Goal: Contribute content: Contribute content

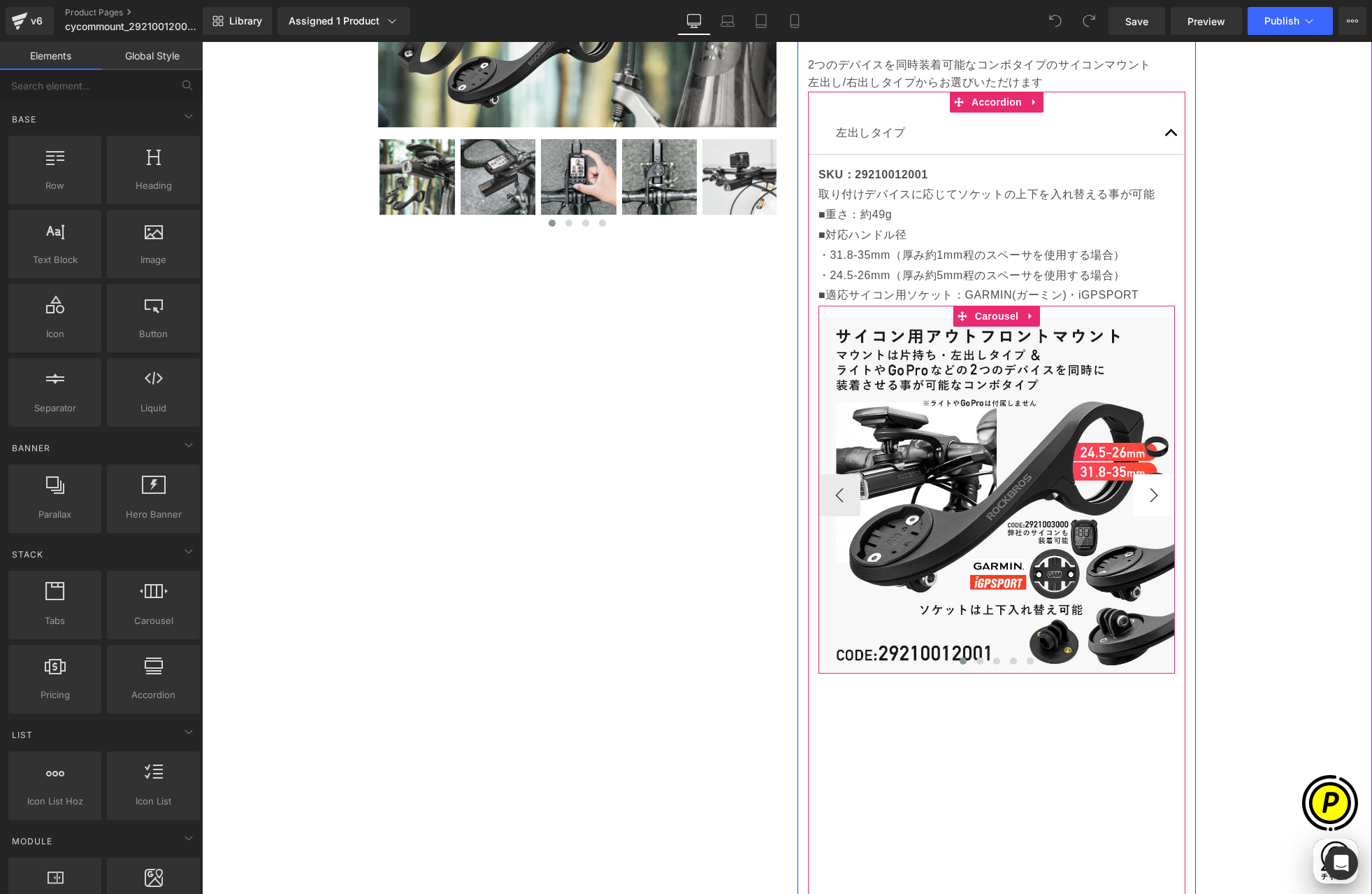
scroll to position [0, 272]
click at [1148, 493] on button "›" at bounding box center [1154, 494] width 42 height 42
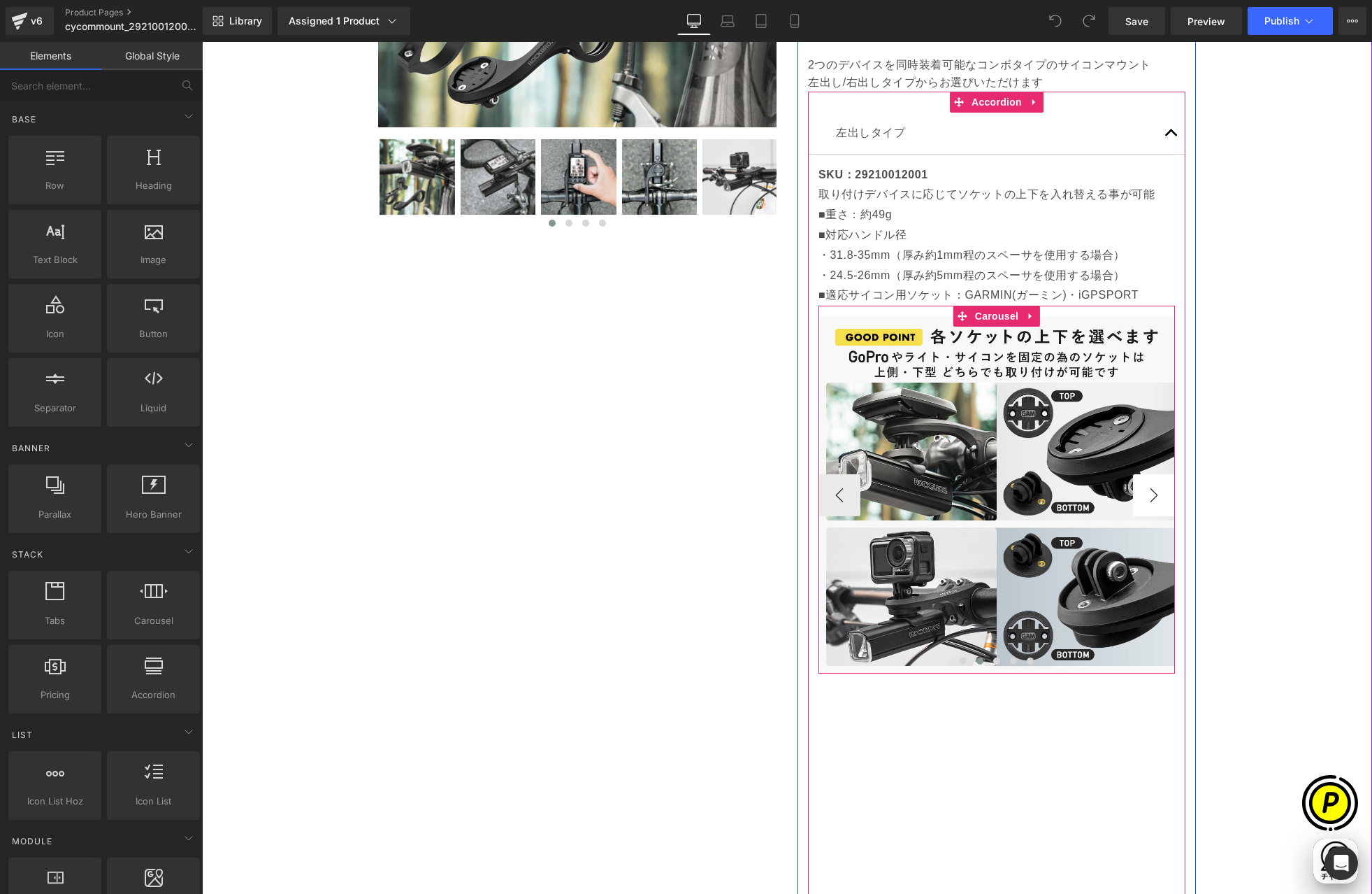
click at [1148, 493] on button "›" at bounding box center [1154, 494] width 42 height 42
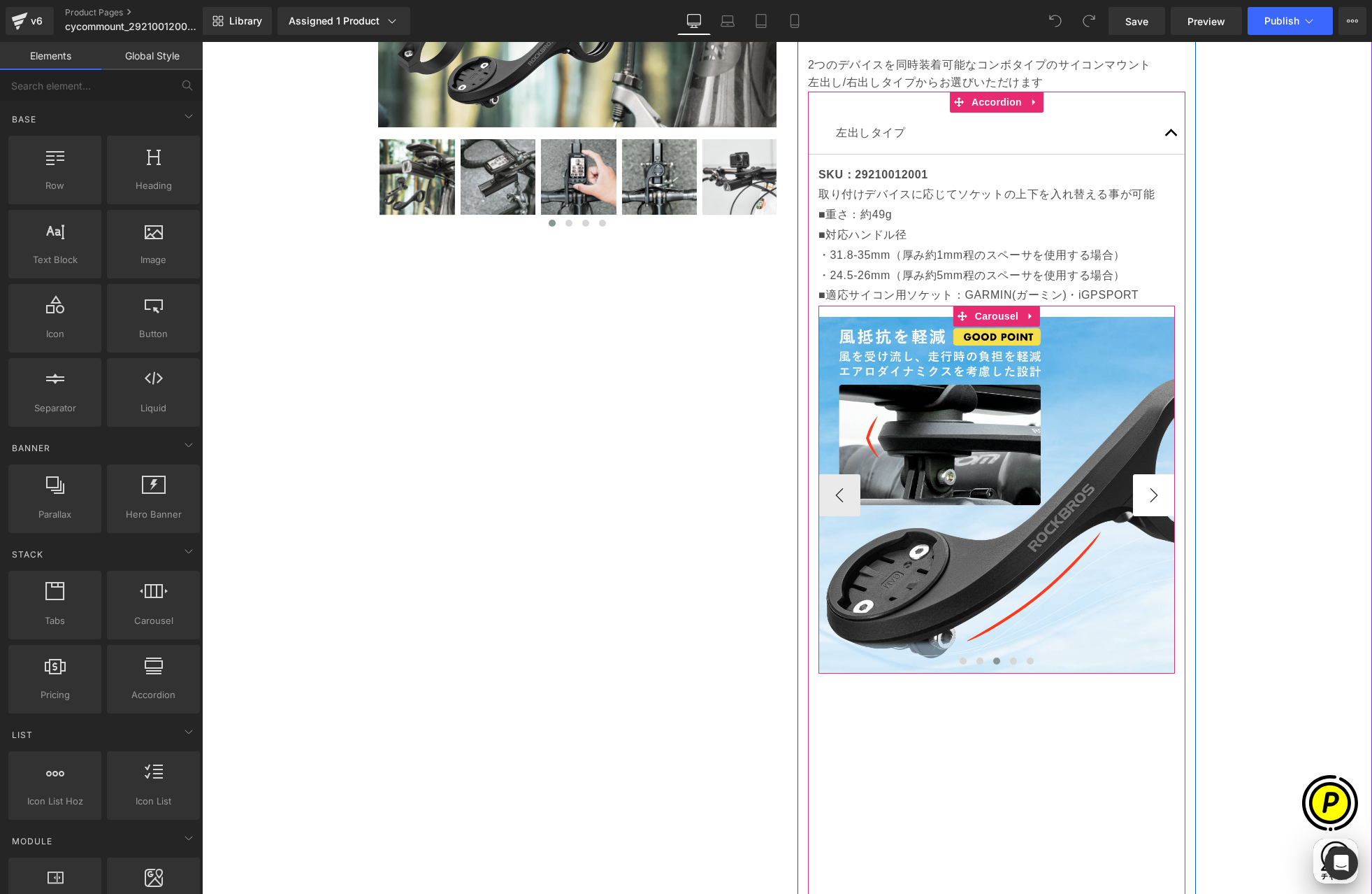
click at [1148, 493] on button "›" at bounding box center [1154, 494] width 42 height 42
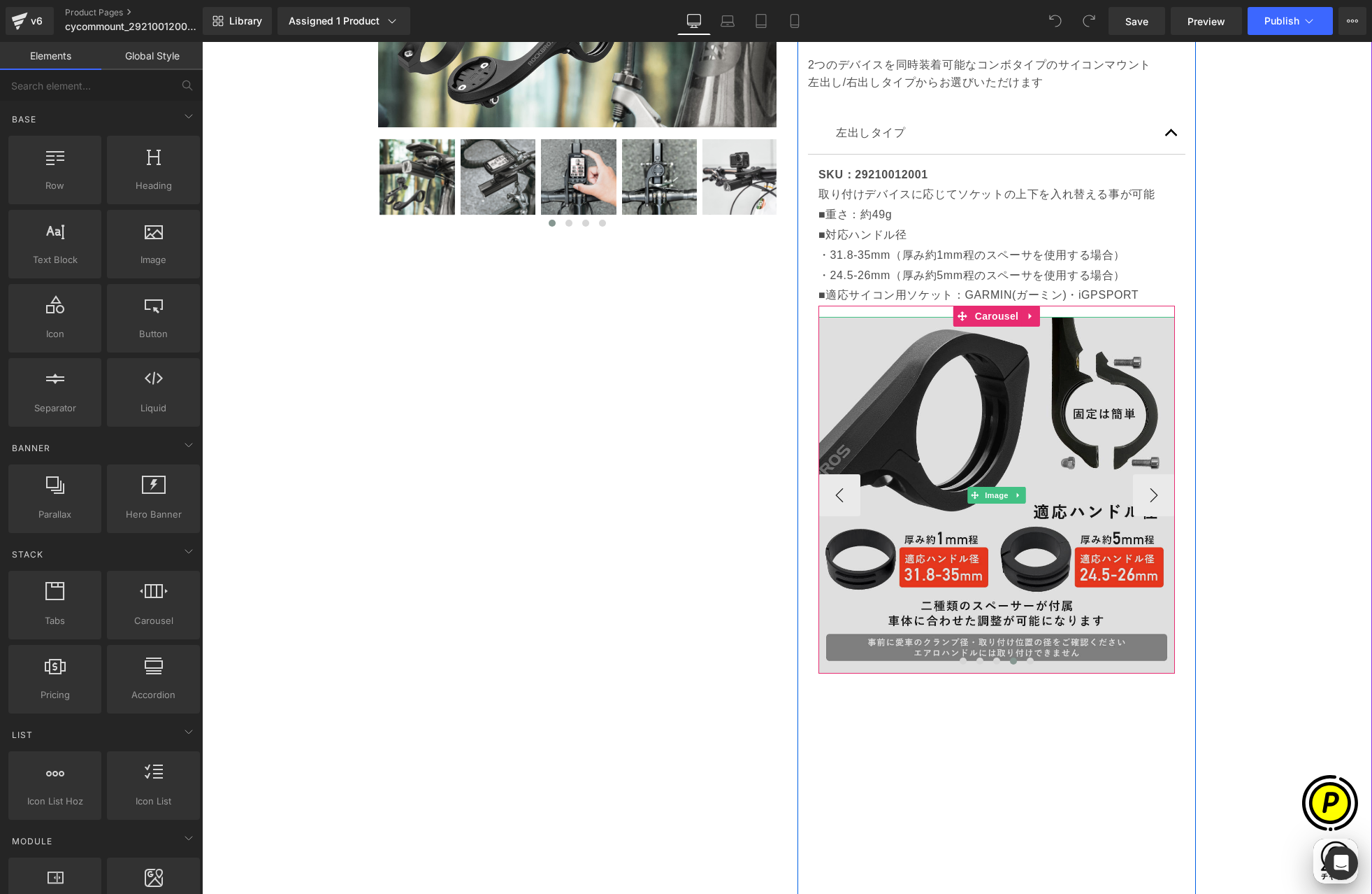
click at [1004, 419] on img at bounding box center [996, 494] width 356 height 356
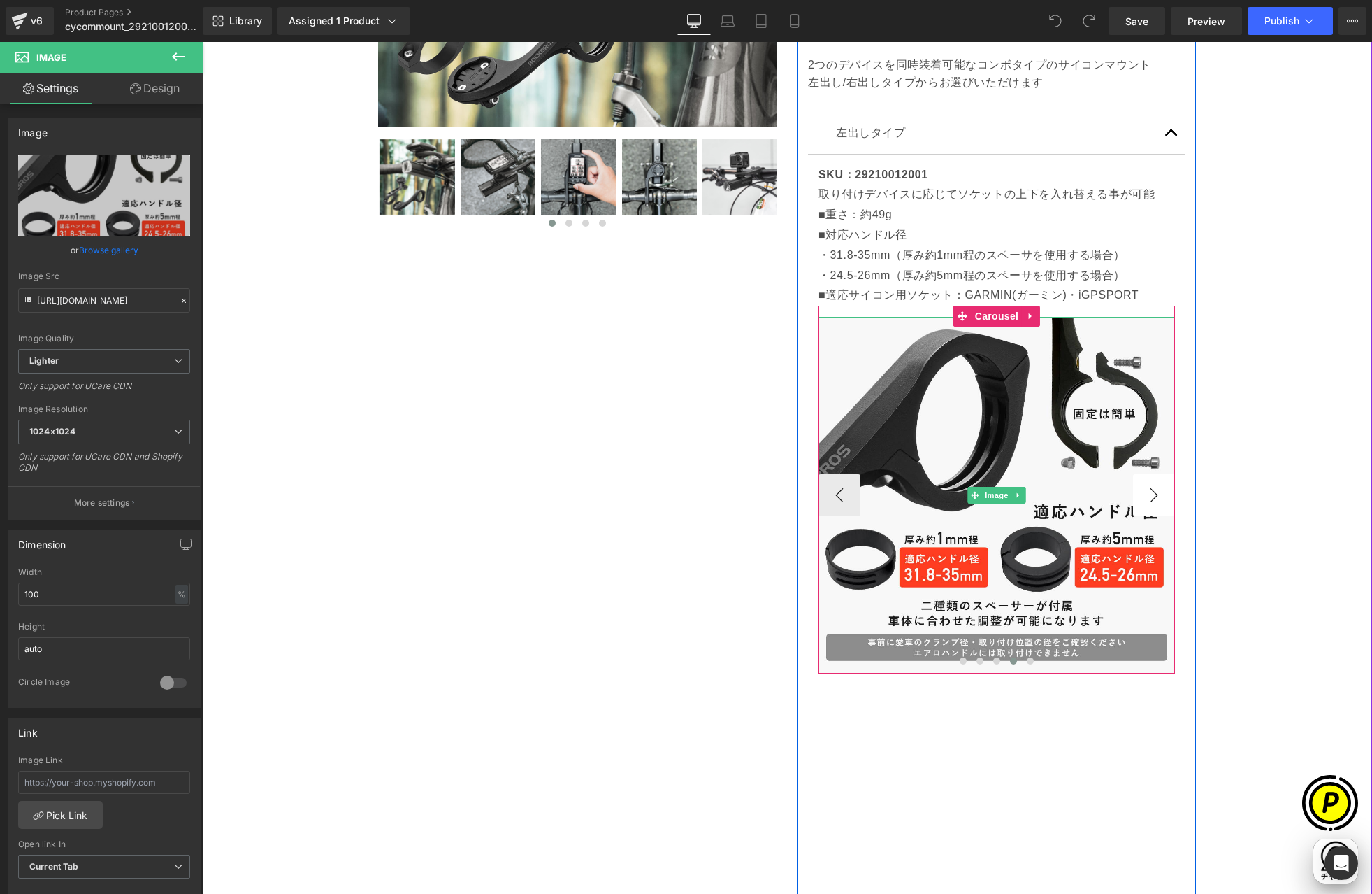
scroll to position [0, 0]
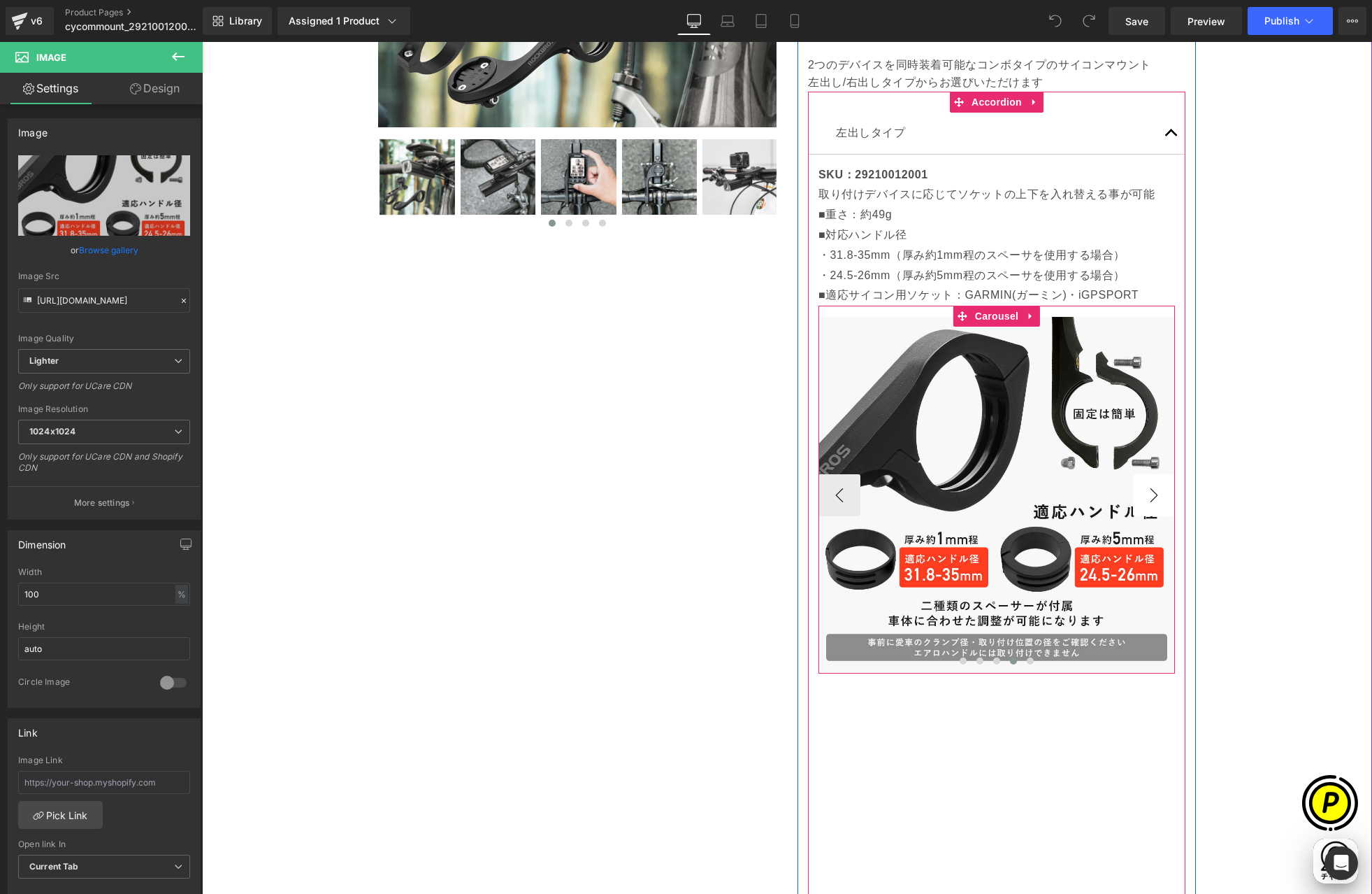
click at [1140, 496] on button "›" at bounding box center [1154, 494] width 42 height 42
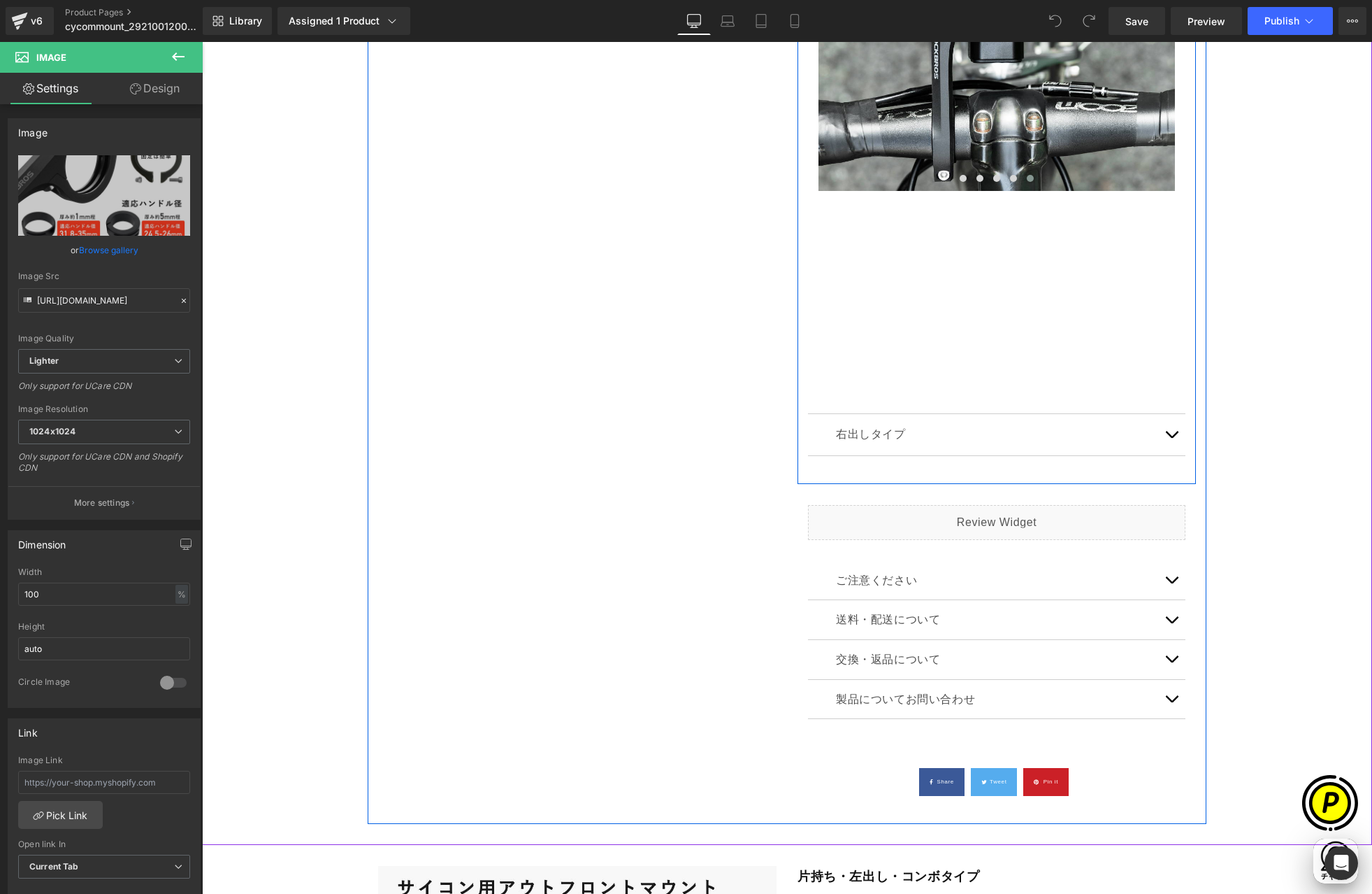
scroll to position [0, 272]
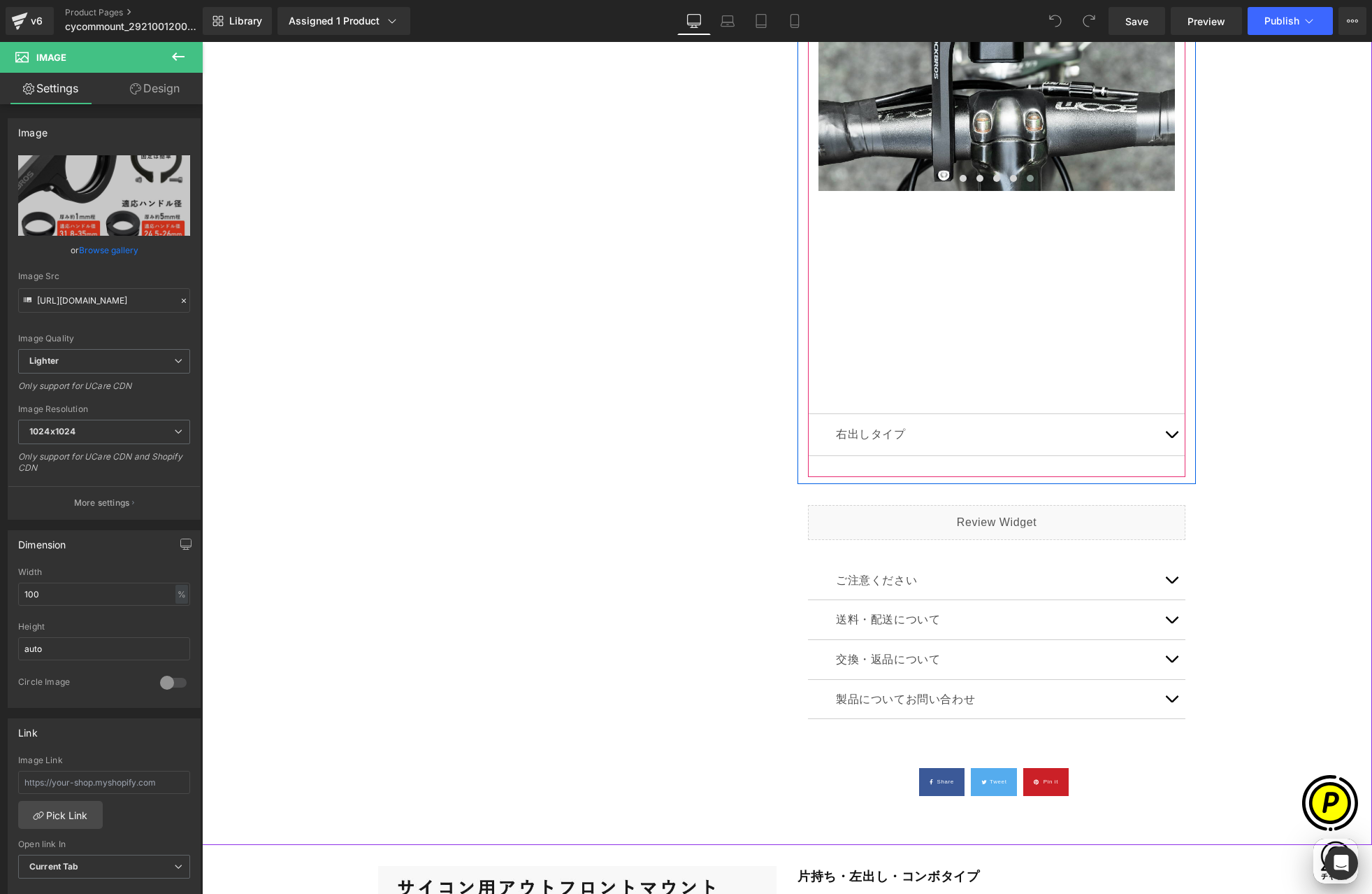
click at [1171, 438] on span "button" at bounding box center [1171, 438] width 0 height 0
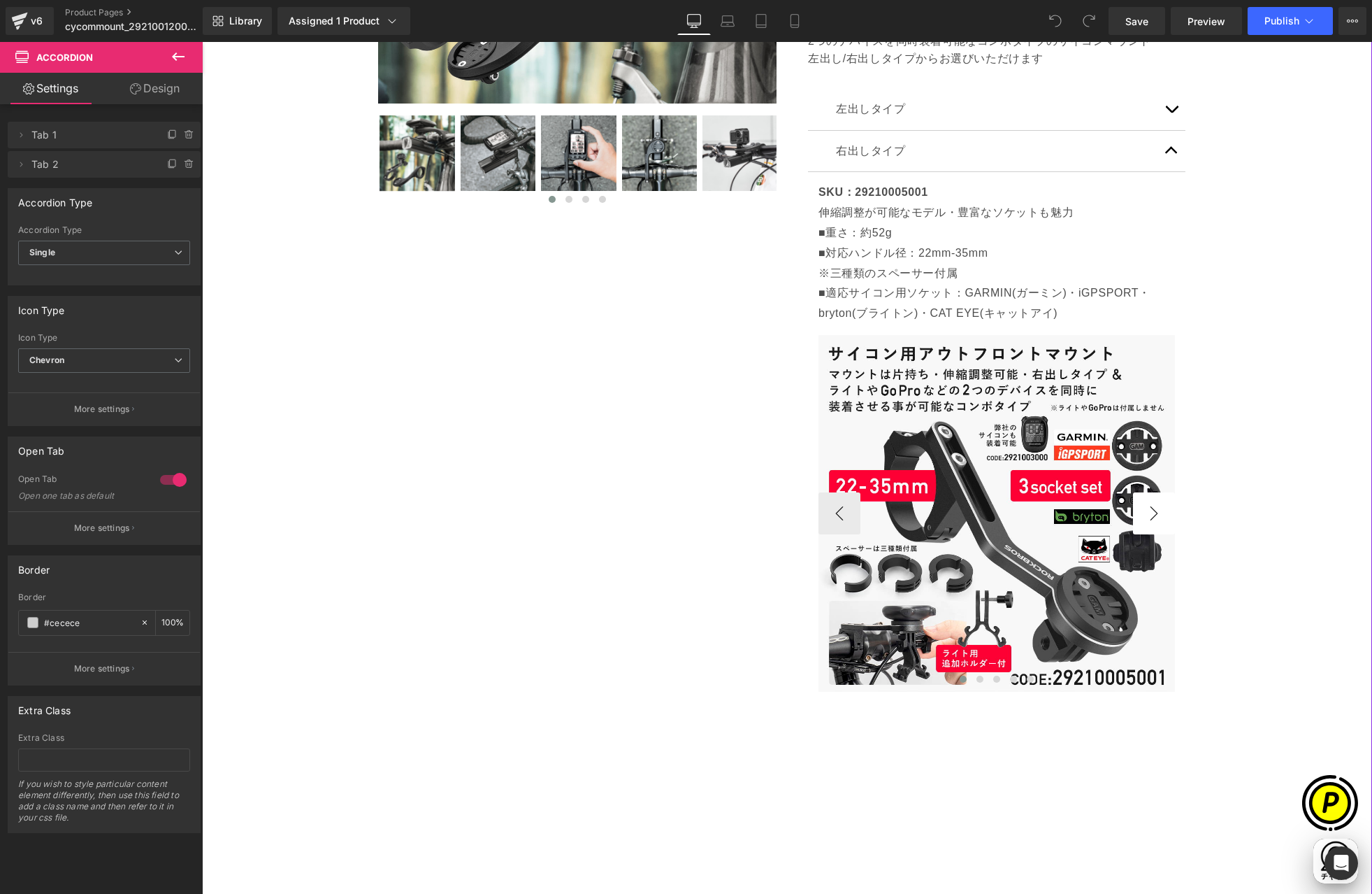
scroll to position [568, 0]
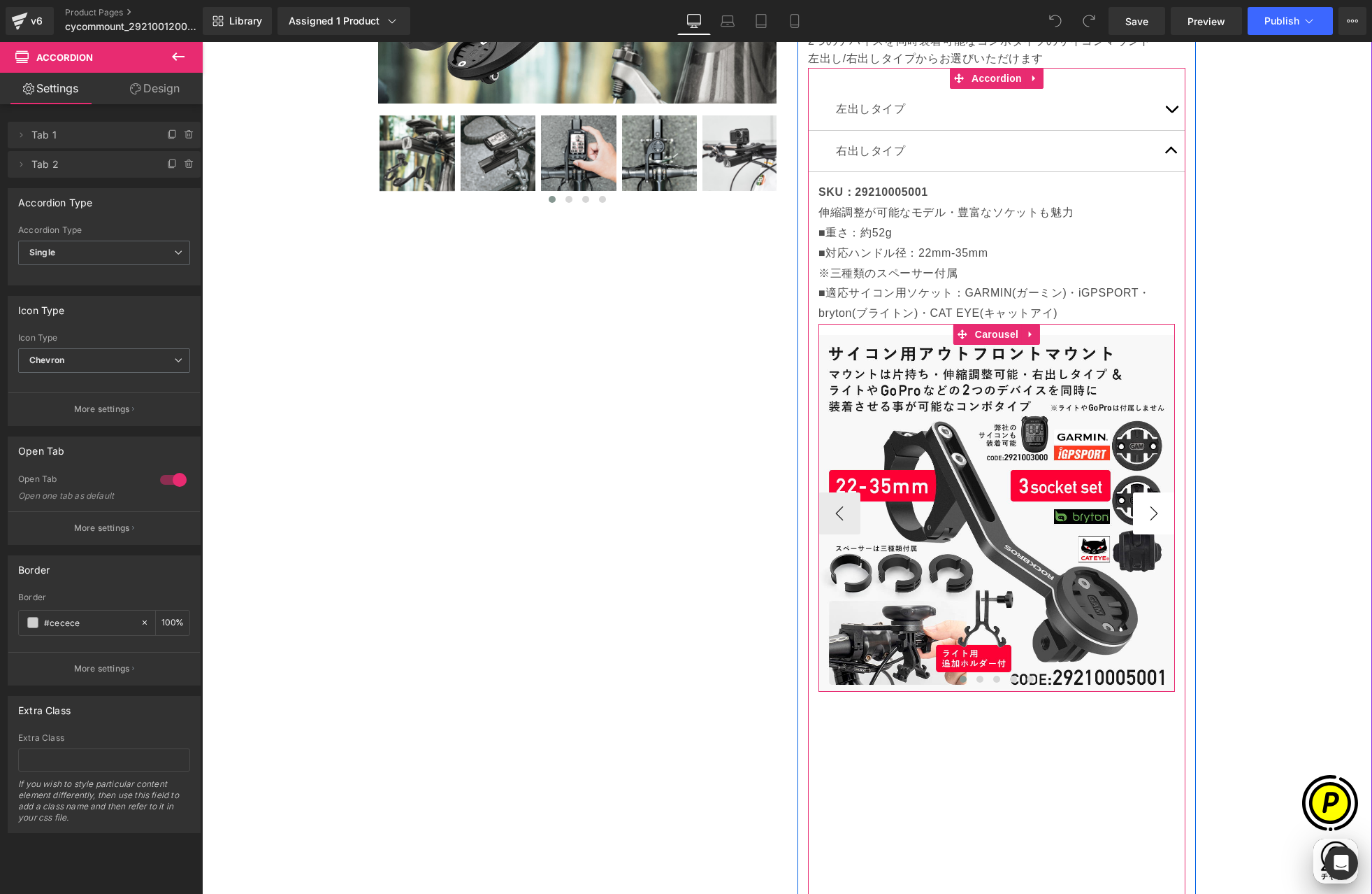
click at [1155, 512] on button "›" at bounding box center [1154, 513] width 42 height 42
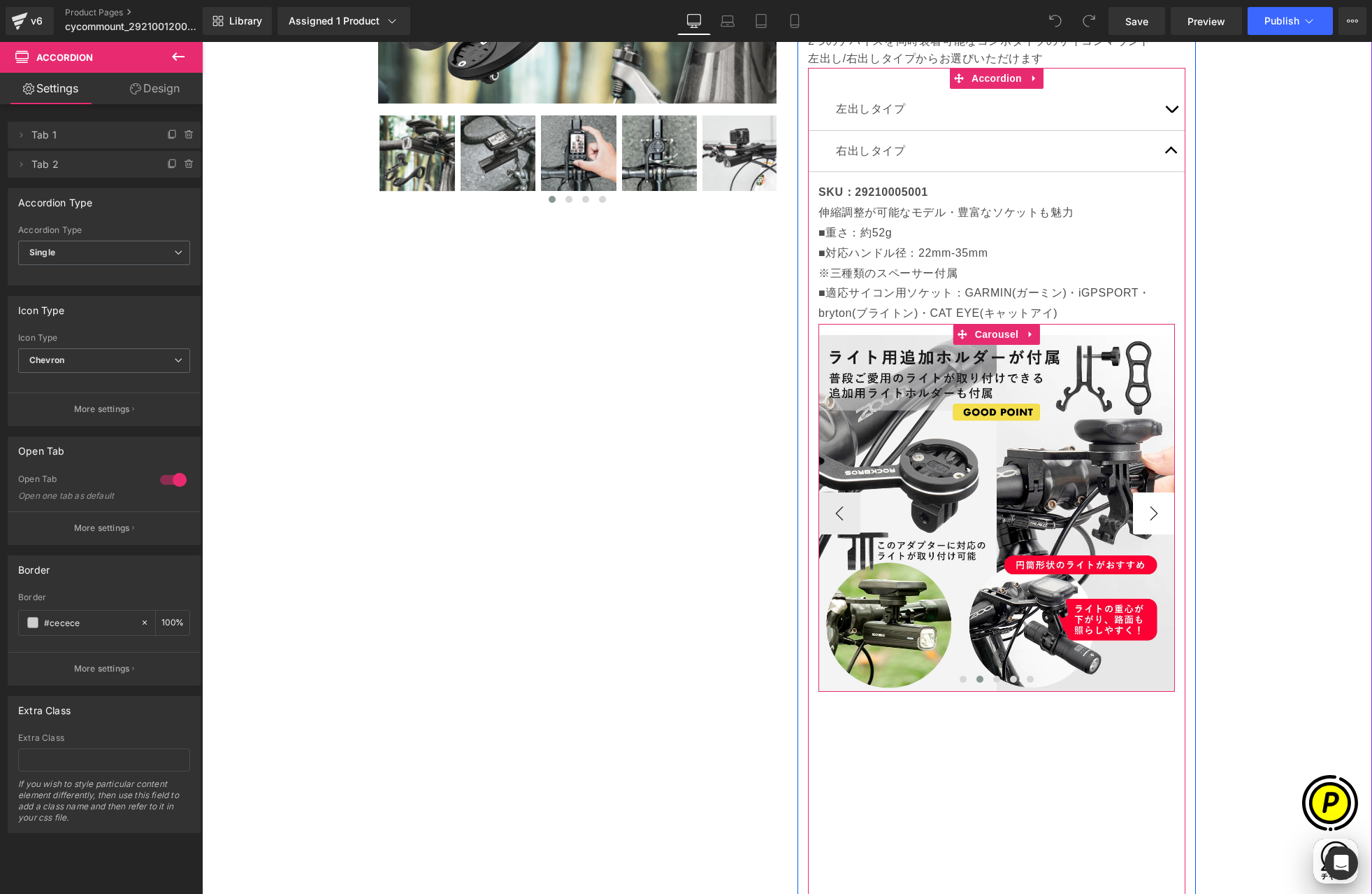
click at [1154, 511] on button "›" at bounding box center [1154, 513] width 42 height 42
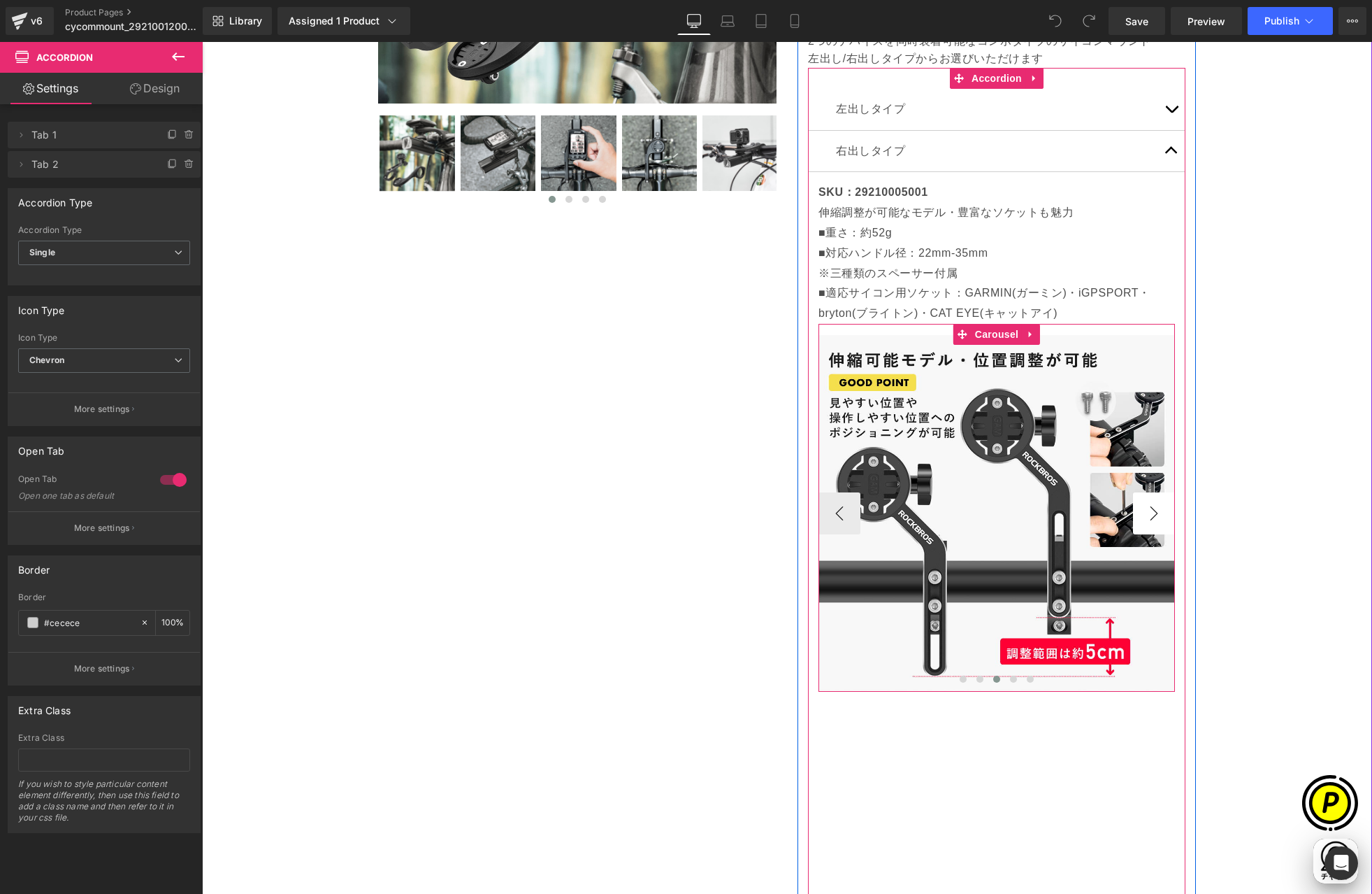
scroll to position [0, 545]
click at [1154, 511] on button "›" at bounding box center [1154, 513] width 42 height 42
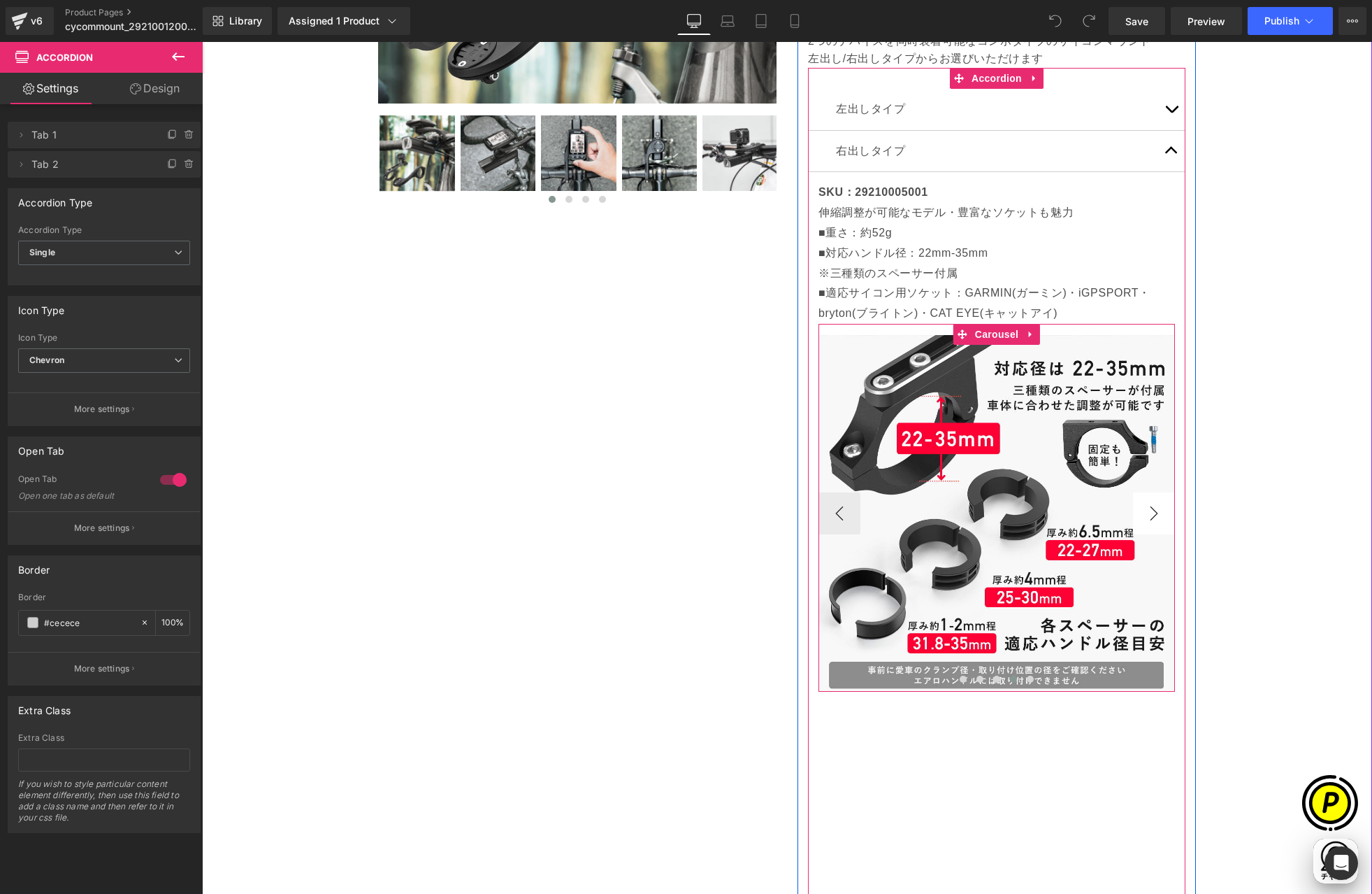
click at [1154, 511] on button "›" at bounding box center [1154, 513] width 42 height 42
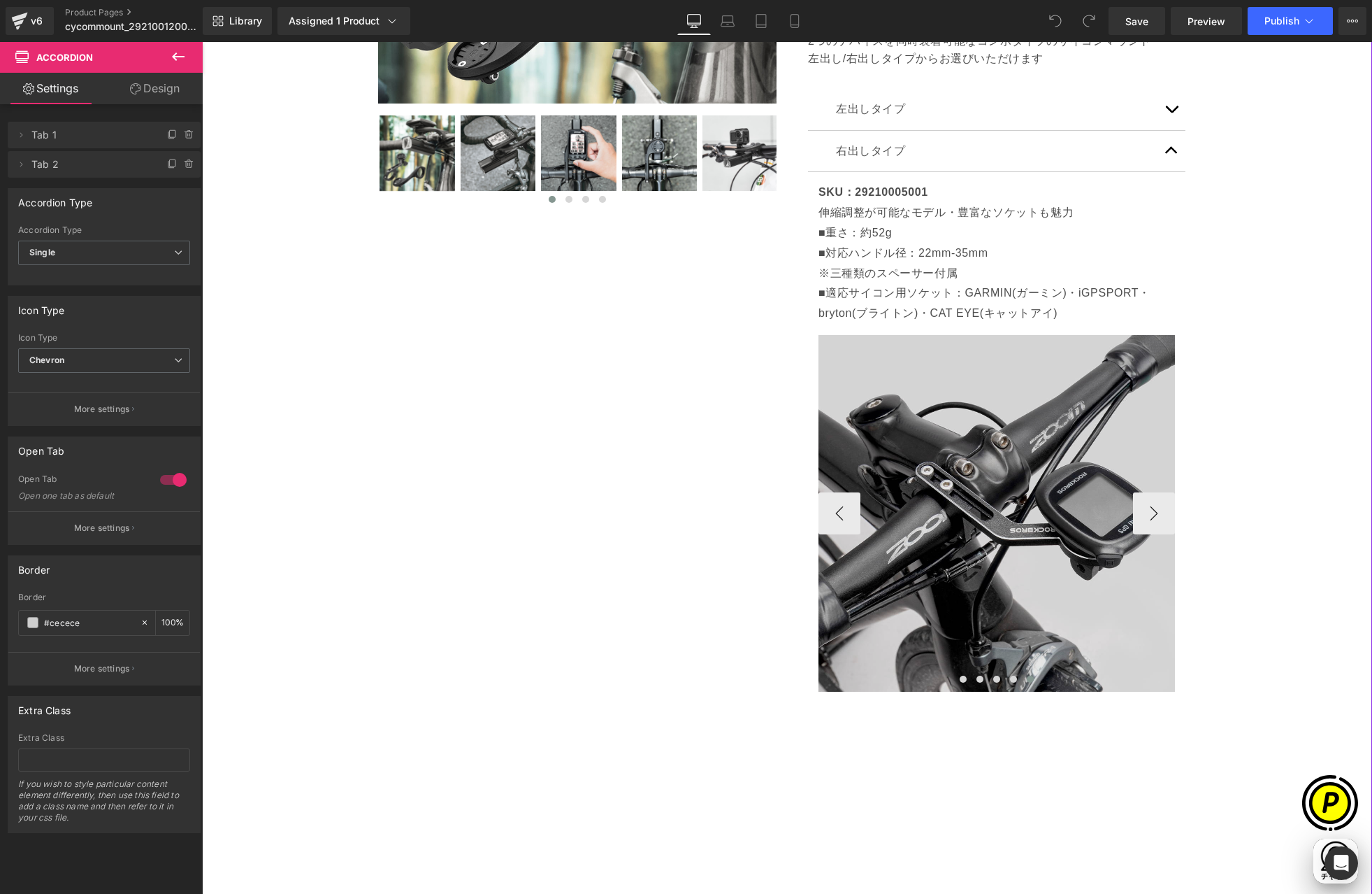
scroll to position [0, 0]
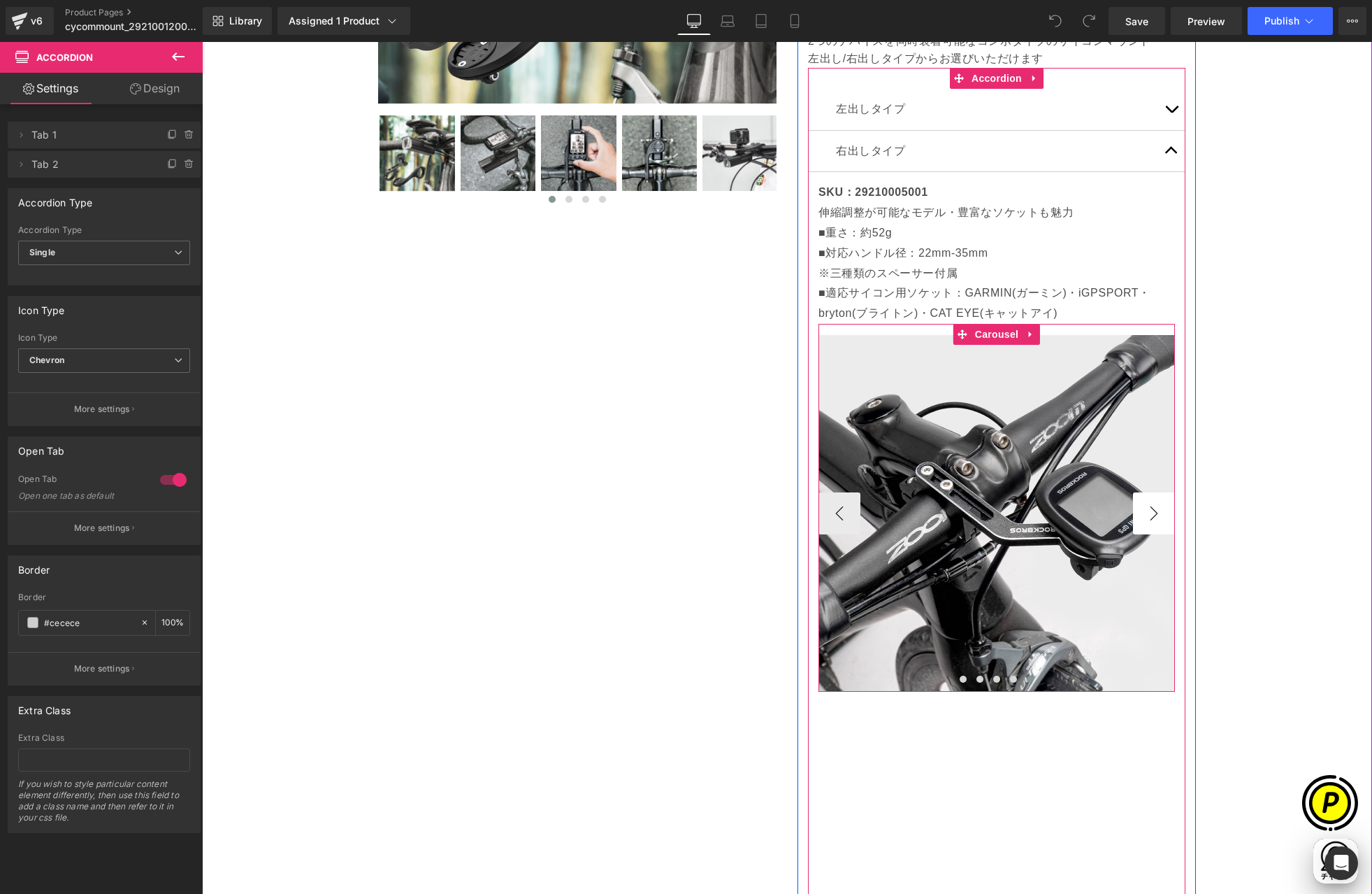
click at [1144, 517] on button "›" at bounding box center [1154, 513] width 42 height 42
click at [835, 513] on button "‹" at bounding box center [839, 513] width 42 height 42
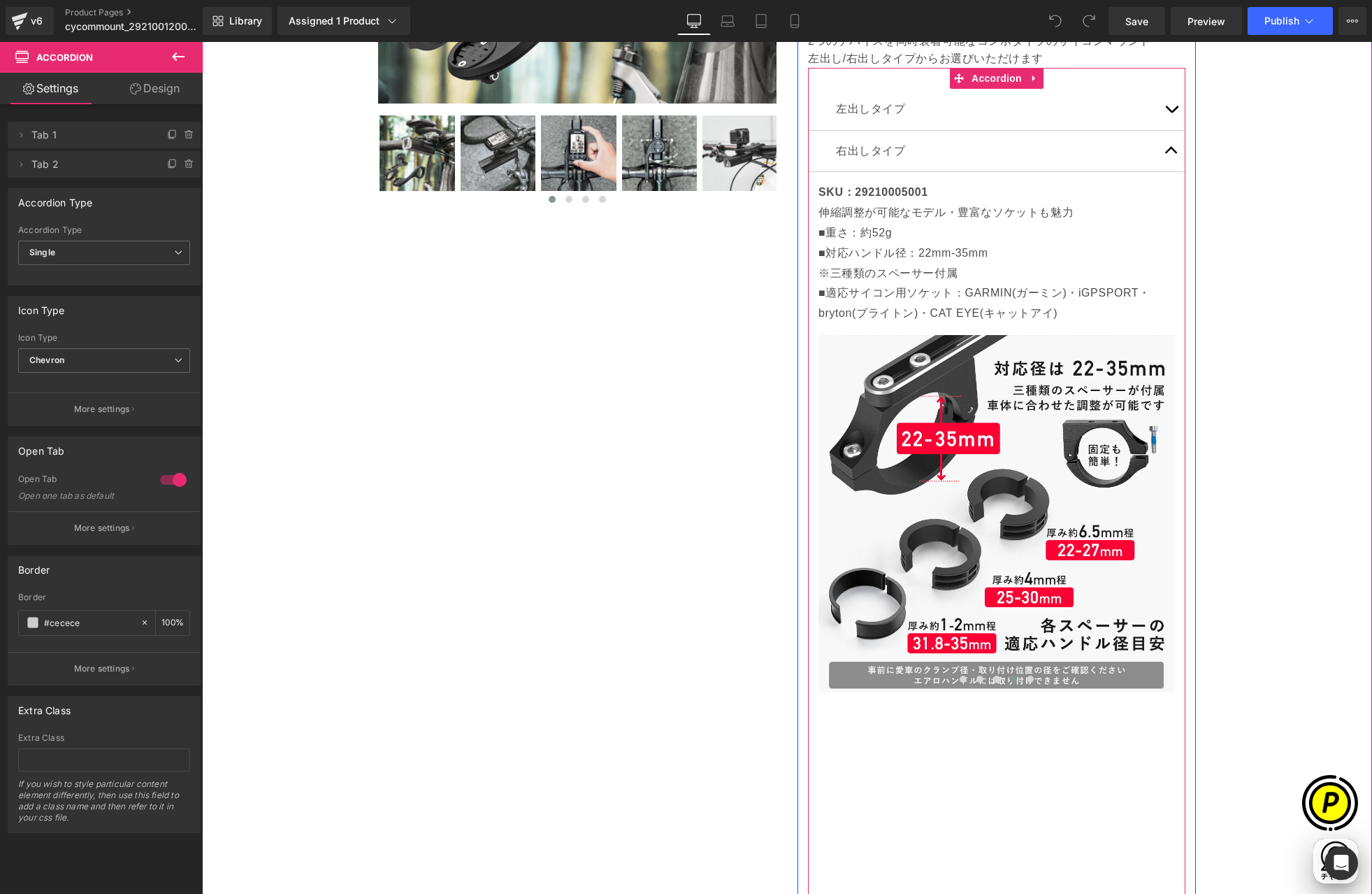
click at [1166, 112] on button "button" at bounding box center [1171, 109] width 28 height 42
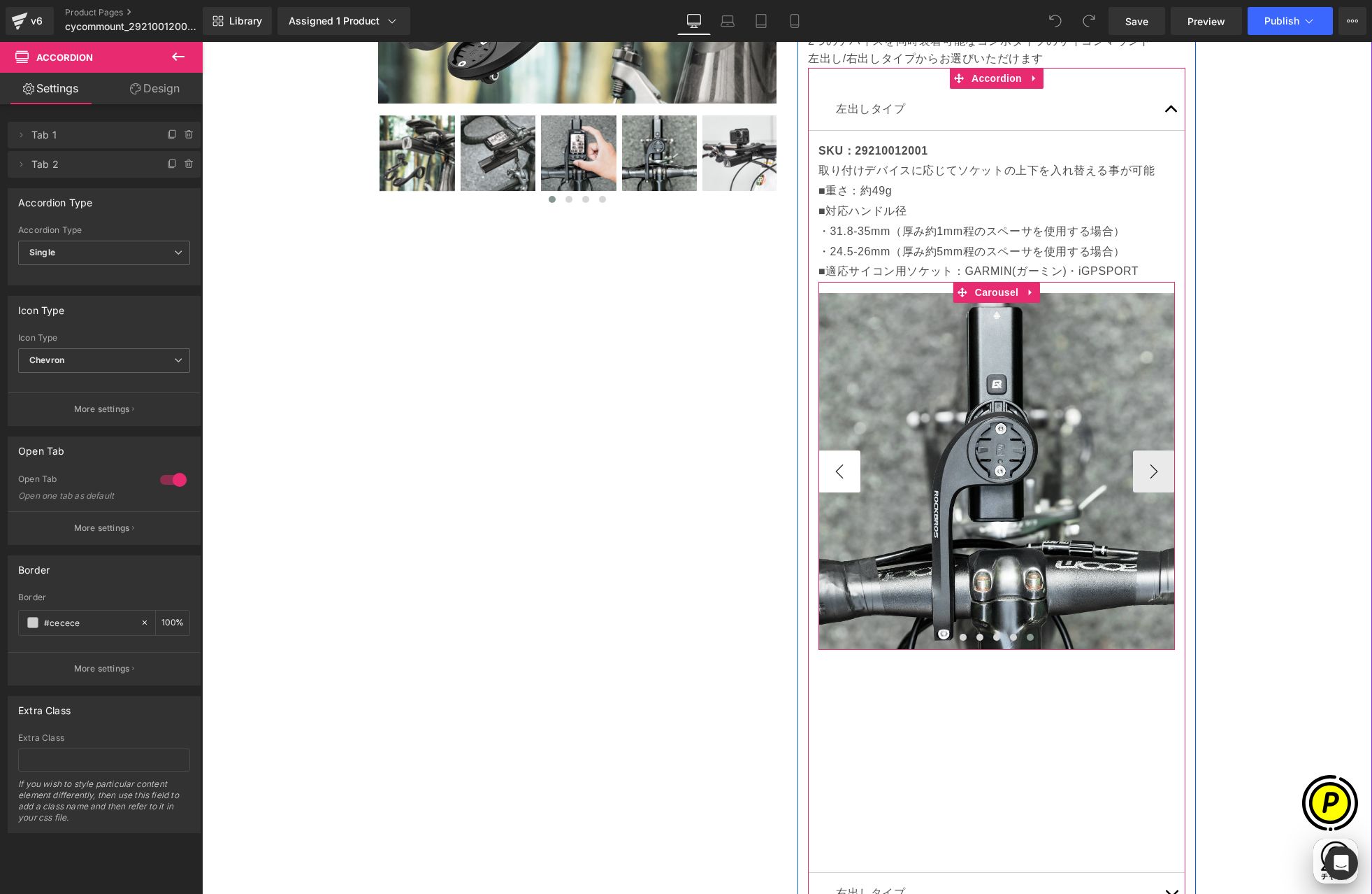
click at [831, 470] on button "‹" at bounding box center [839, 470] width 42 height 42
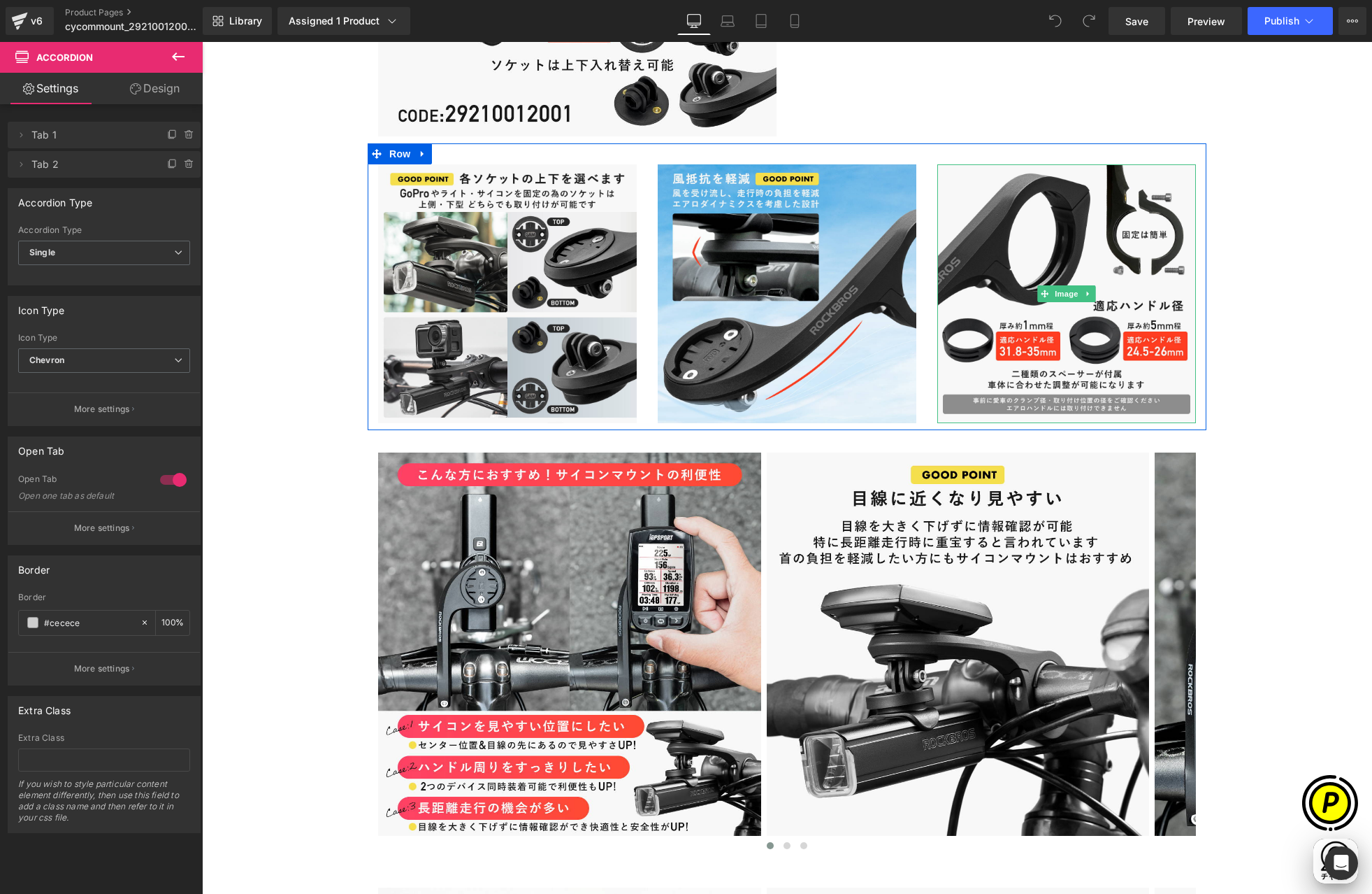
scroll to position [0, 545]
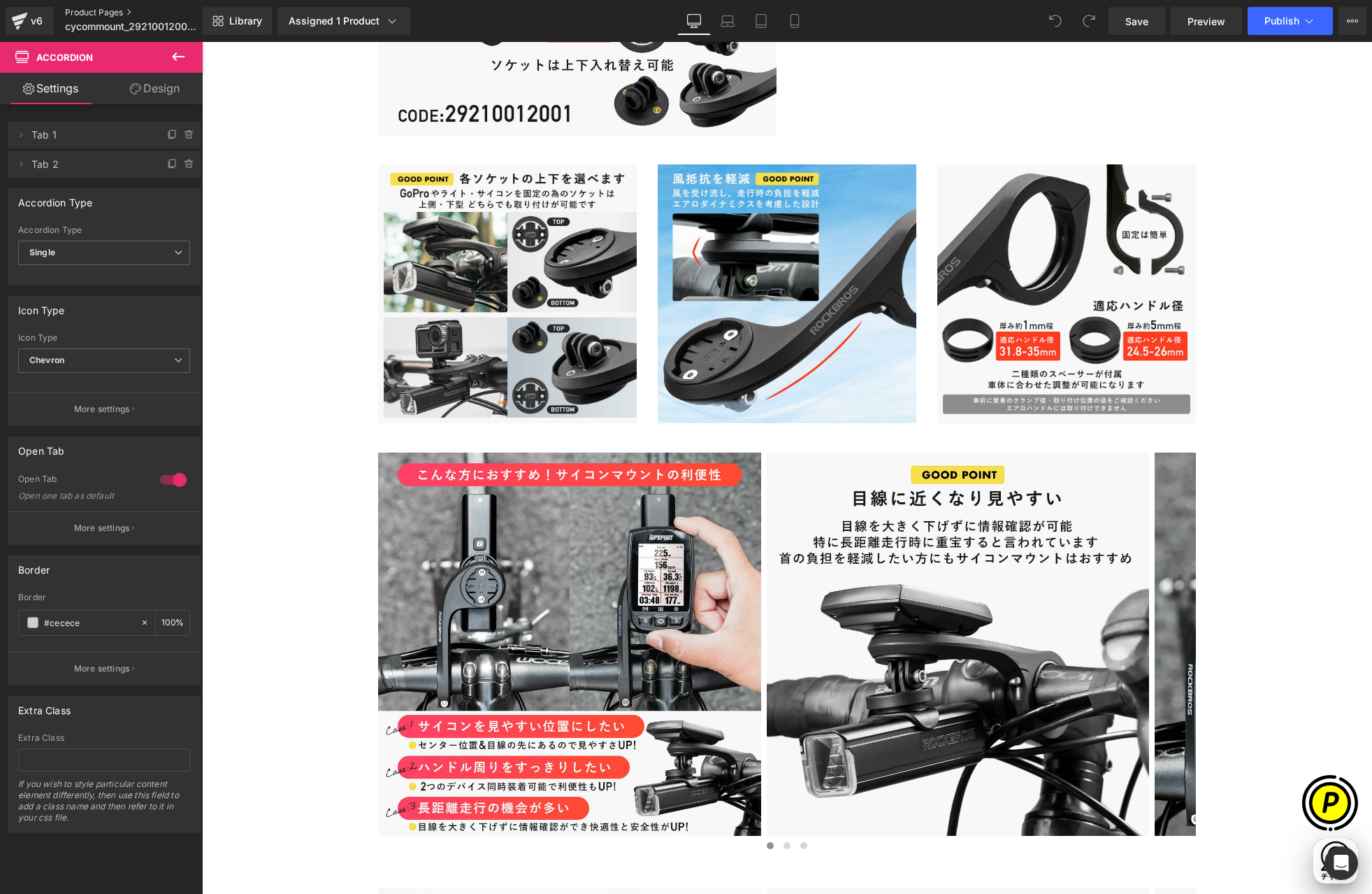
click at [79, 11] on link "Product Pages" at bounding box center [146, 12] width 161 height 11
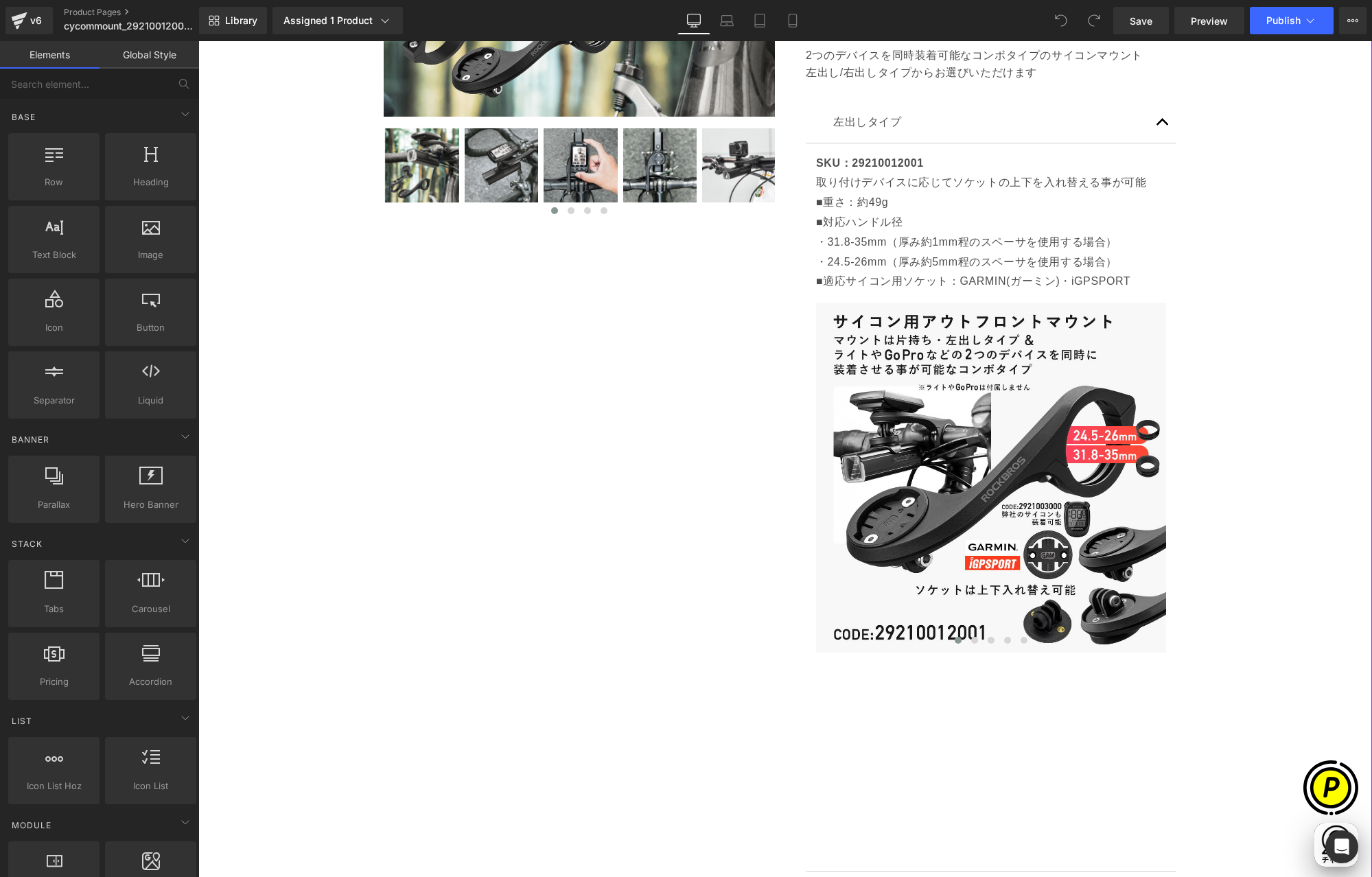
scroll to position [542, 0]
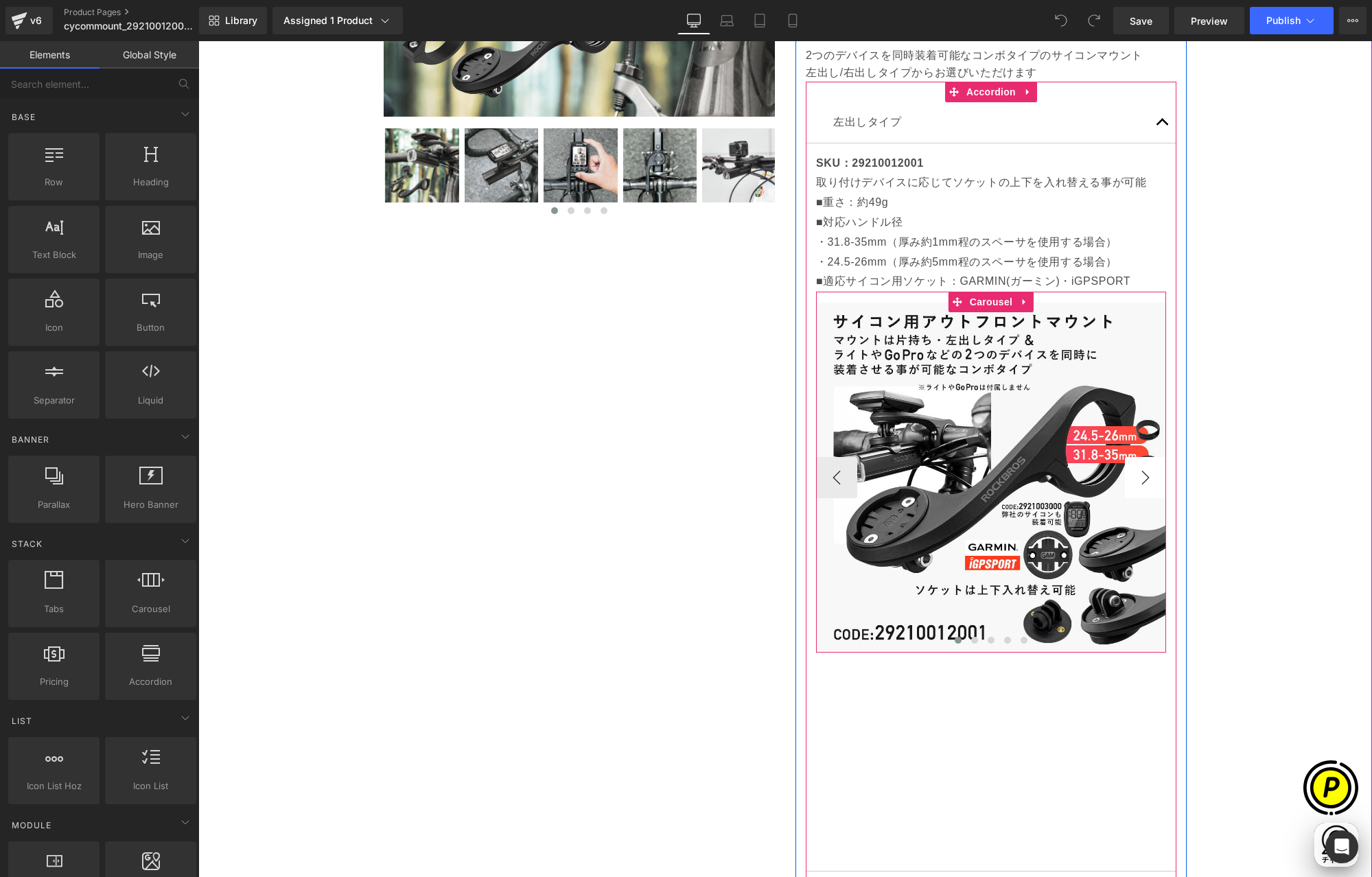
click at [1146, 481] on button "›" at bounding box center [1145, 477] width 41 height 41
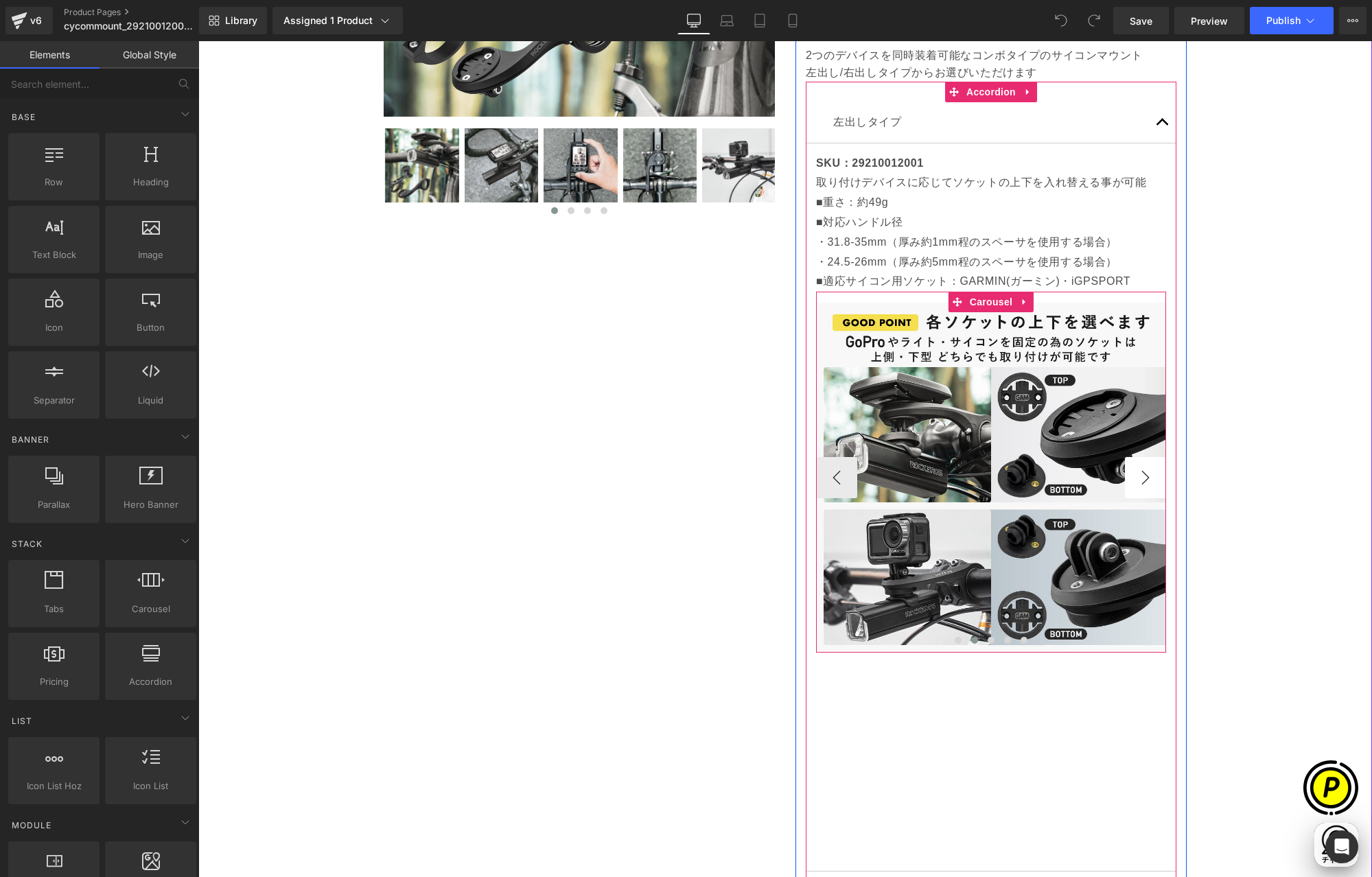
click at [1146, 481] on button "›" at bounding box center [1145, 477] width 41 height 41
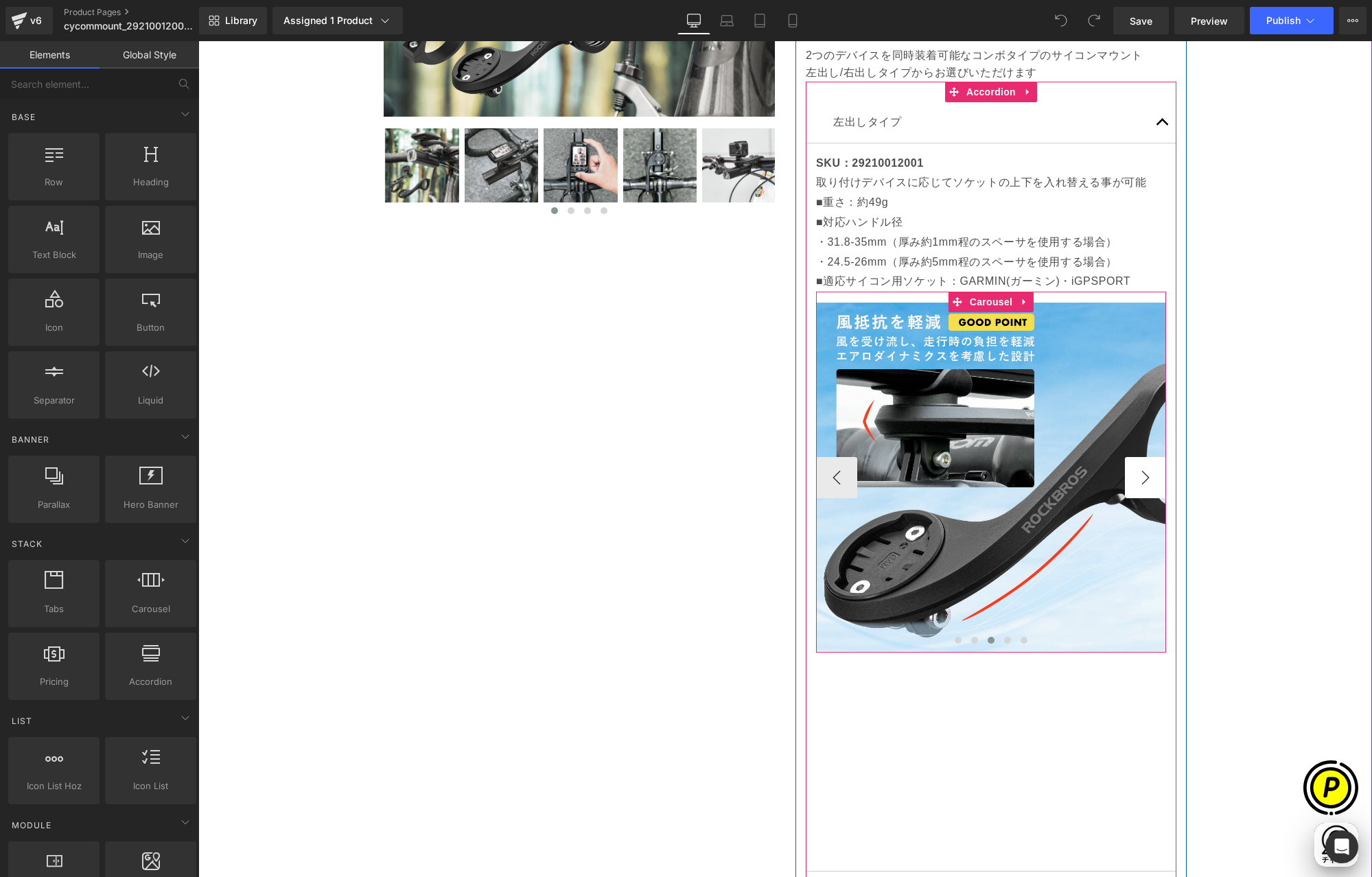
click at [1146, 481] on button "›" at bounding box center [1145, 477] width 41 height 41
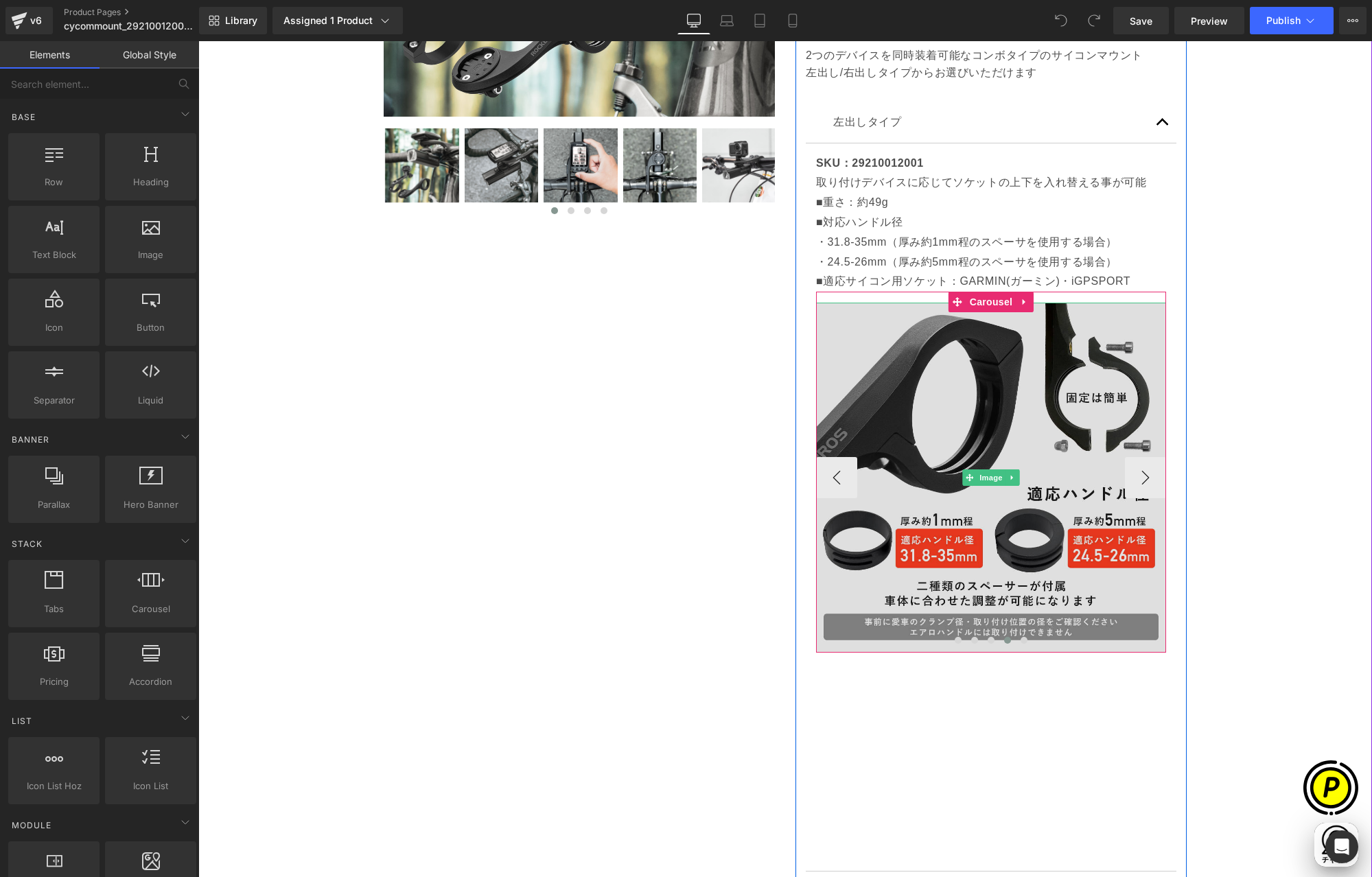
click at [1016, 407] on img at bounding box center [990, 477] width 350 height 350
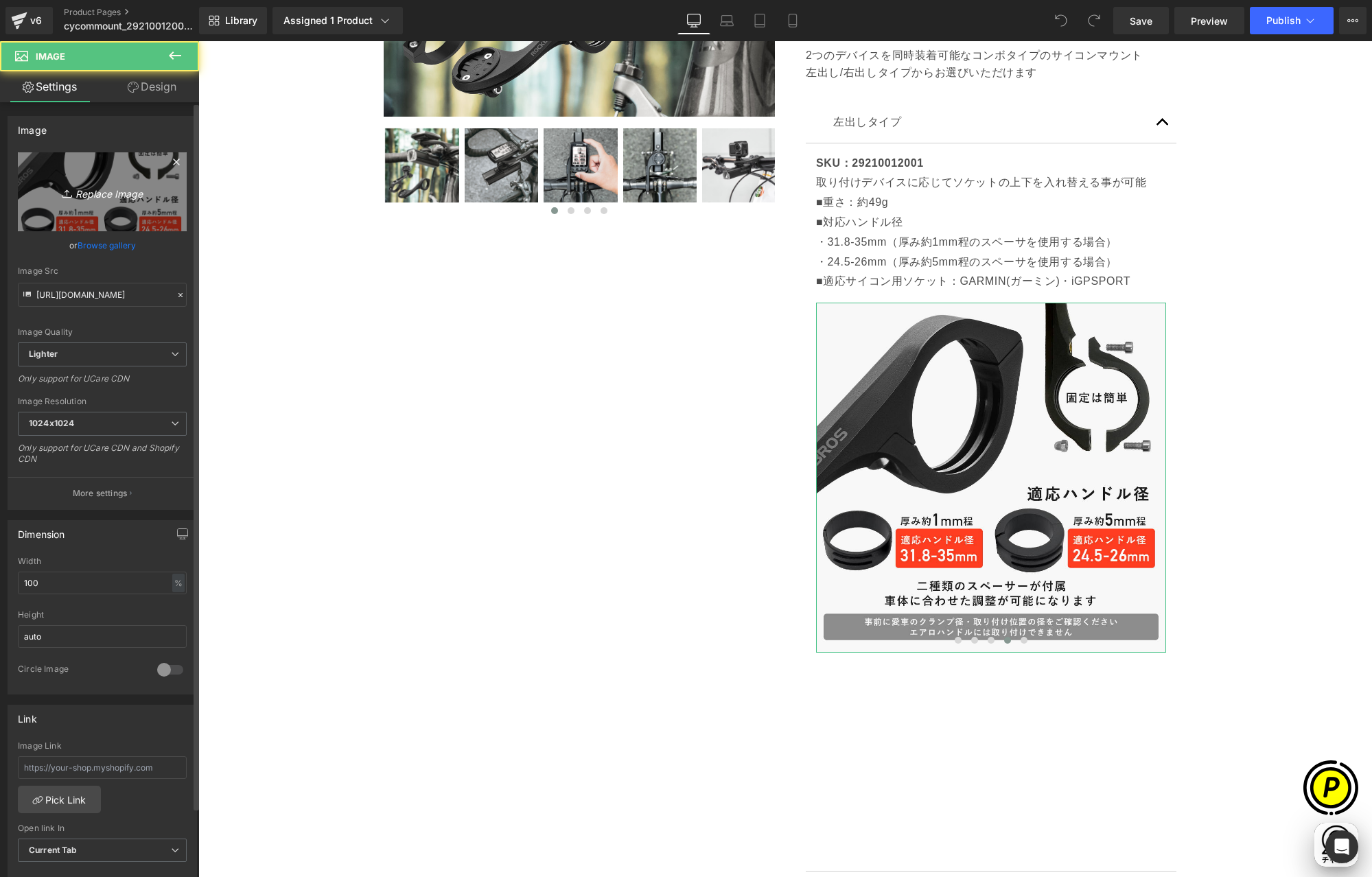
click at [102, 181] on link "Replace Image" at bounding box center [102, 192] width 169 height 79
type input "C:\fakepath\29210012001_8re.jpg"
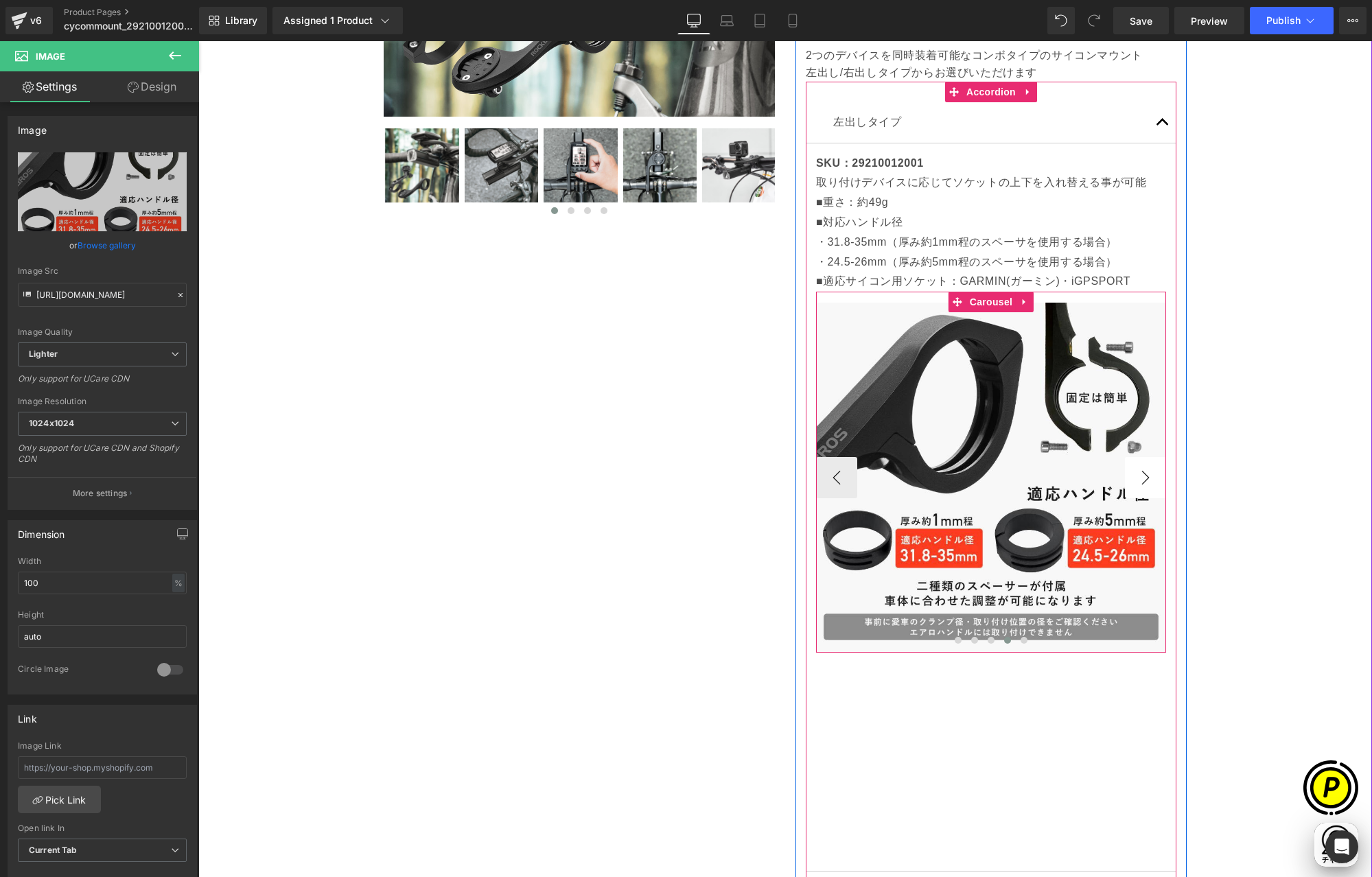
click at [1139, 467] on button "›" at bounding box center [1145, 477] width 41 height 41
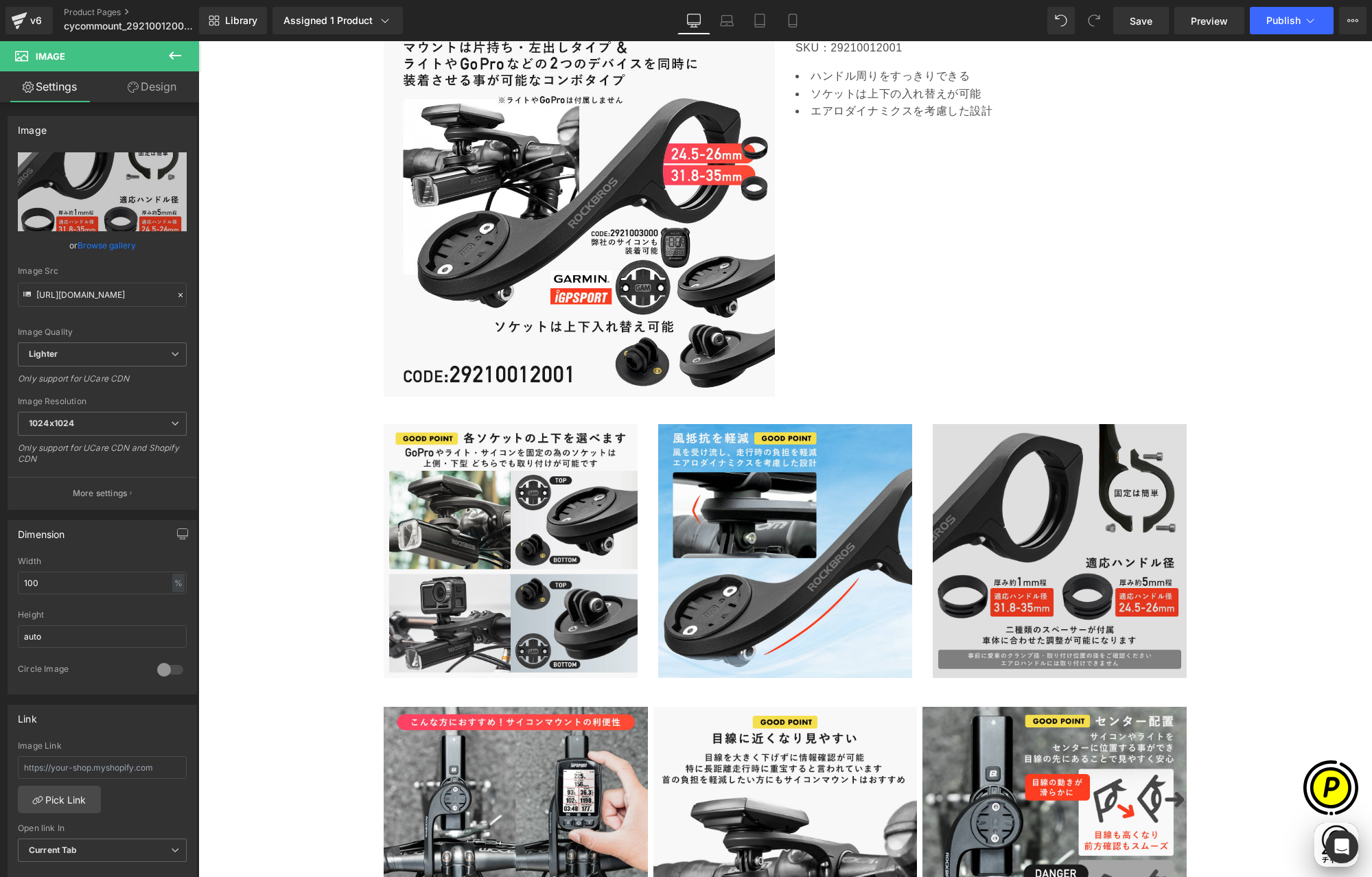
scroll to position [1853, 0]
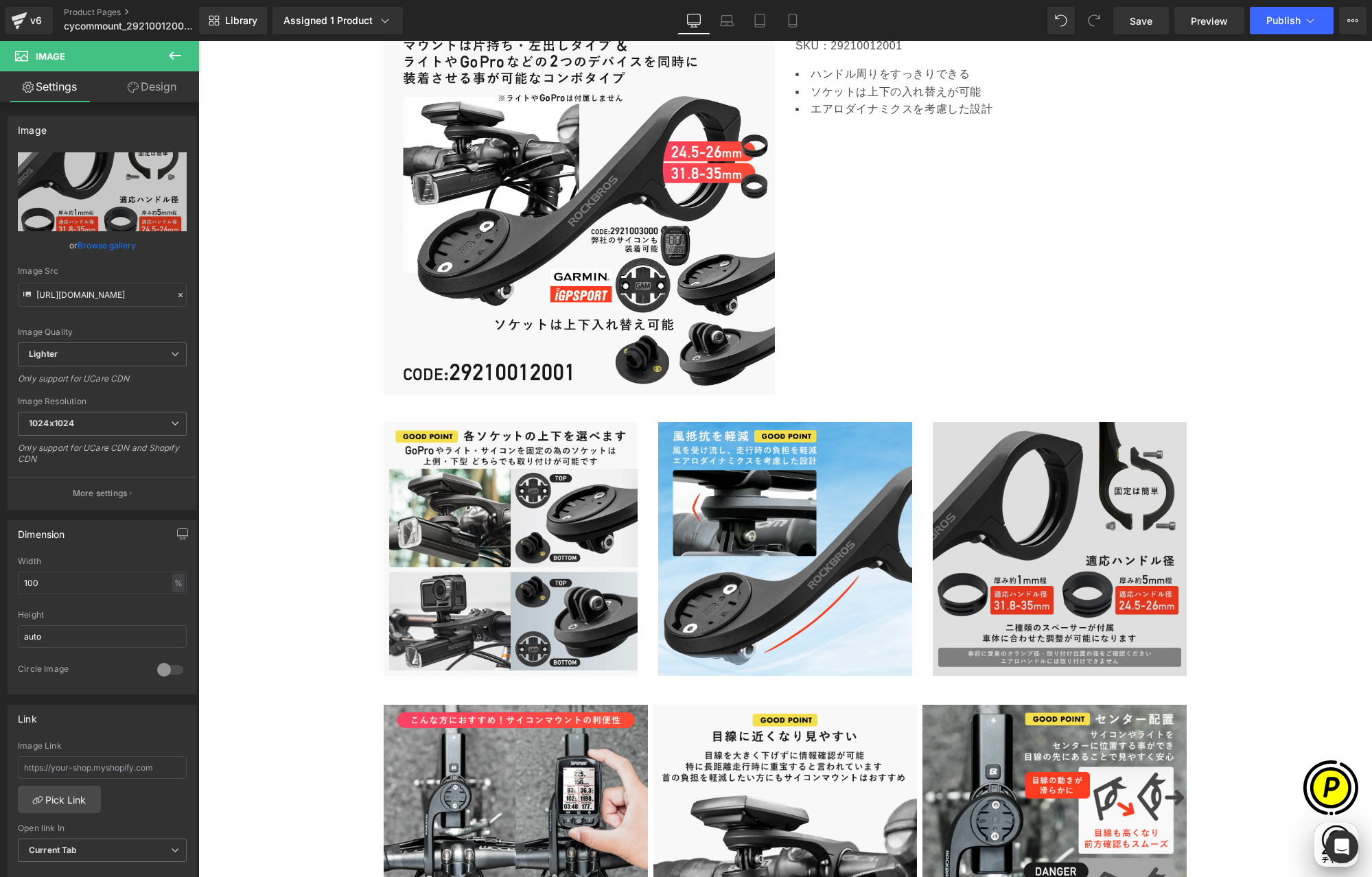
click at [1077, 501] on img at bounding box center [1060, 548] width 254 height 254
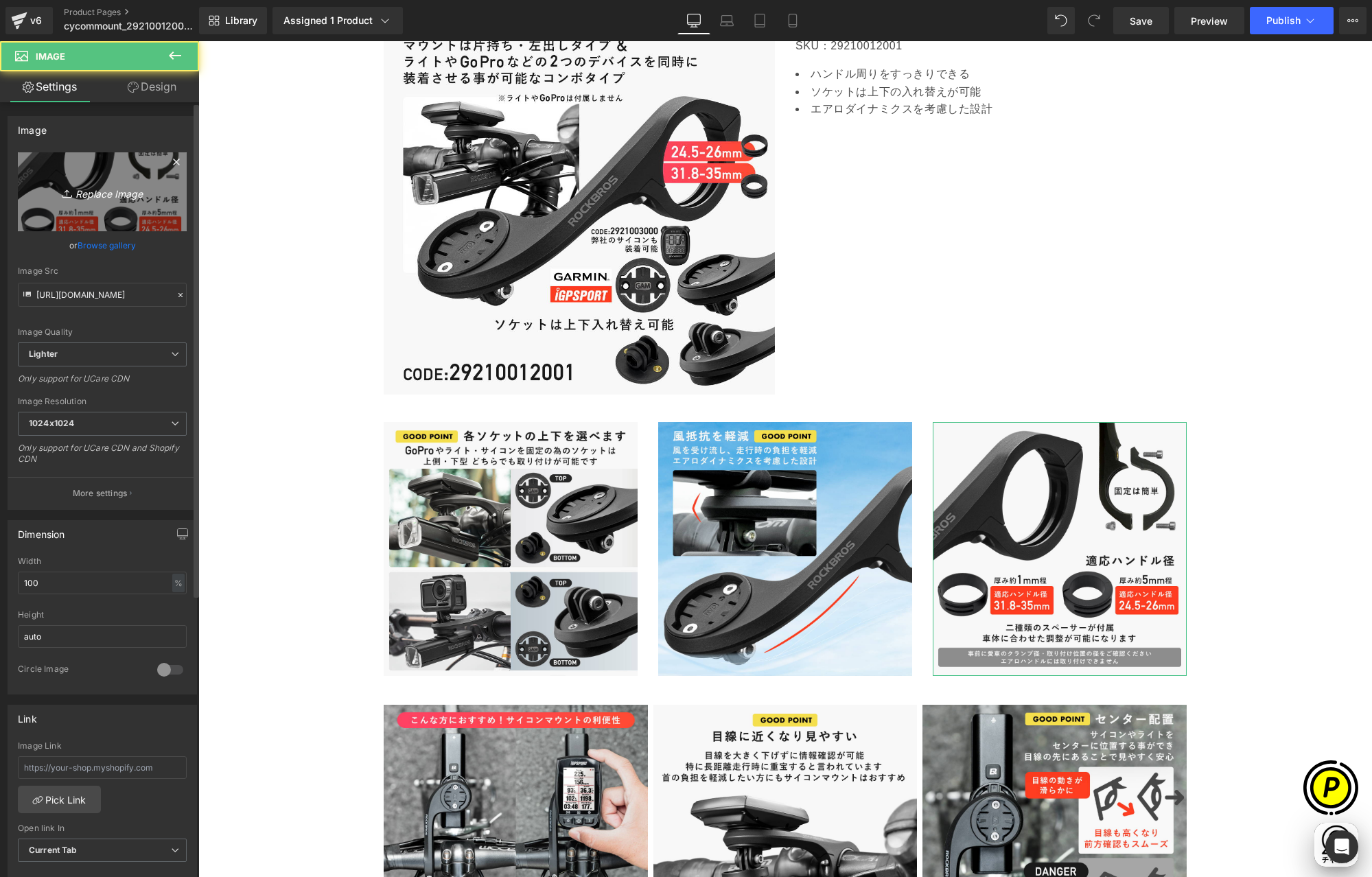
click at [102, 200] on icon "Replace Image" at bounding box center [102, 192] width 110 height 17
type input "C:\fakepath\29210012001_8re.jpg"
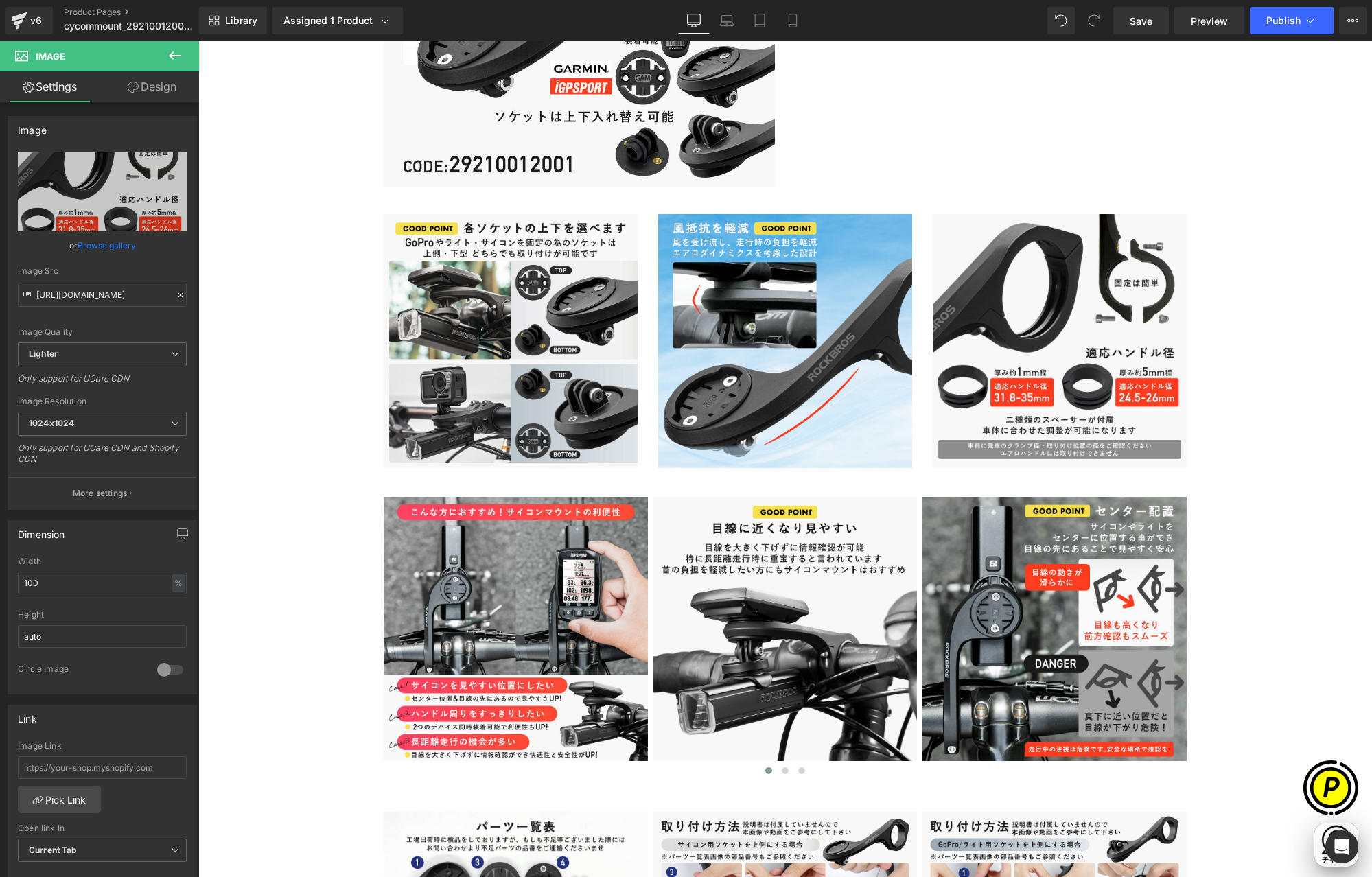
scroll to position [2112, 0]
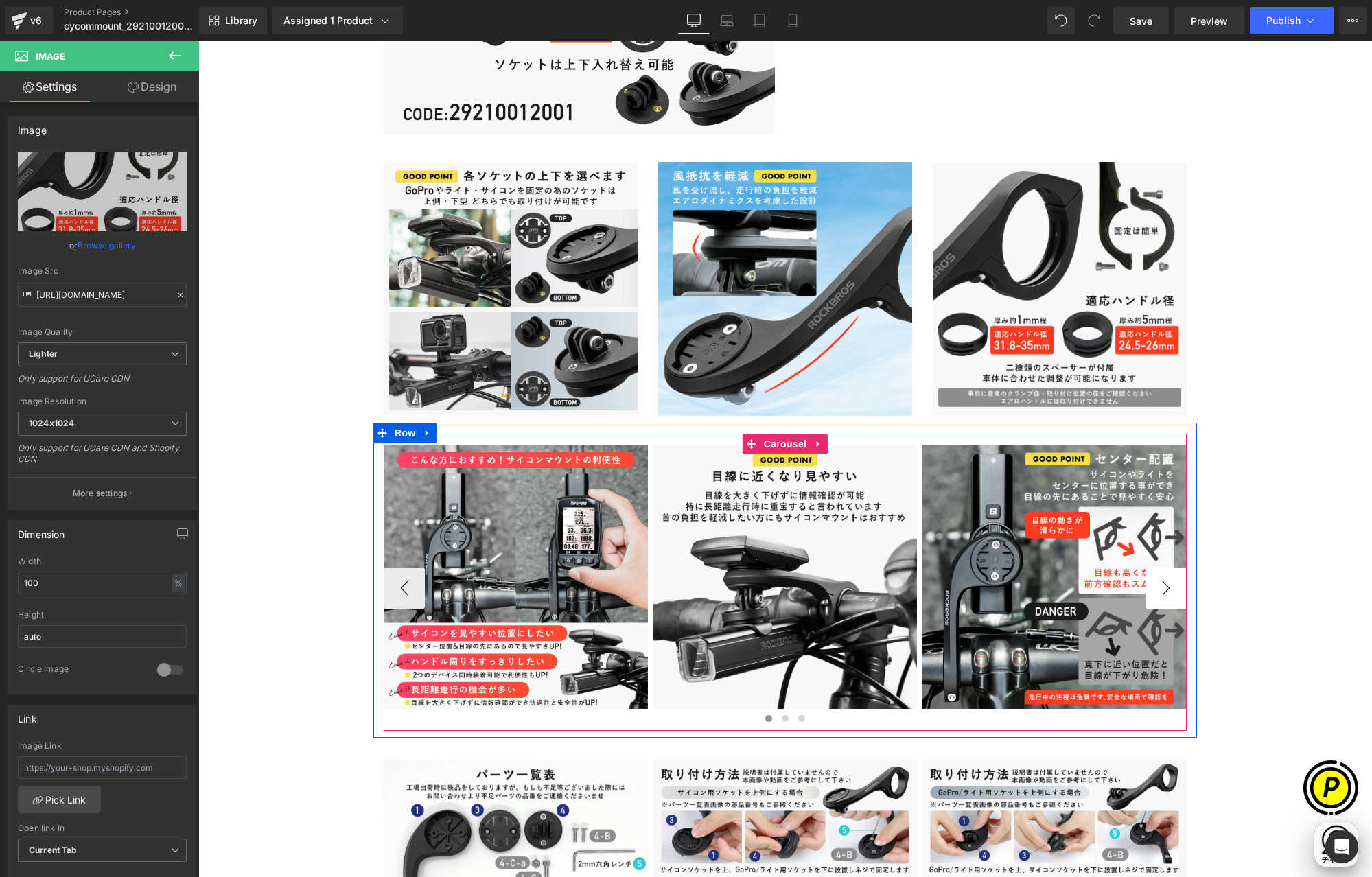
click at [1163, 592] on button "›" at bounding box center [1165, 587] width 41 height 41
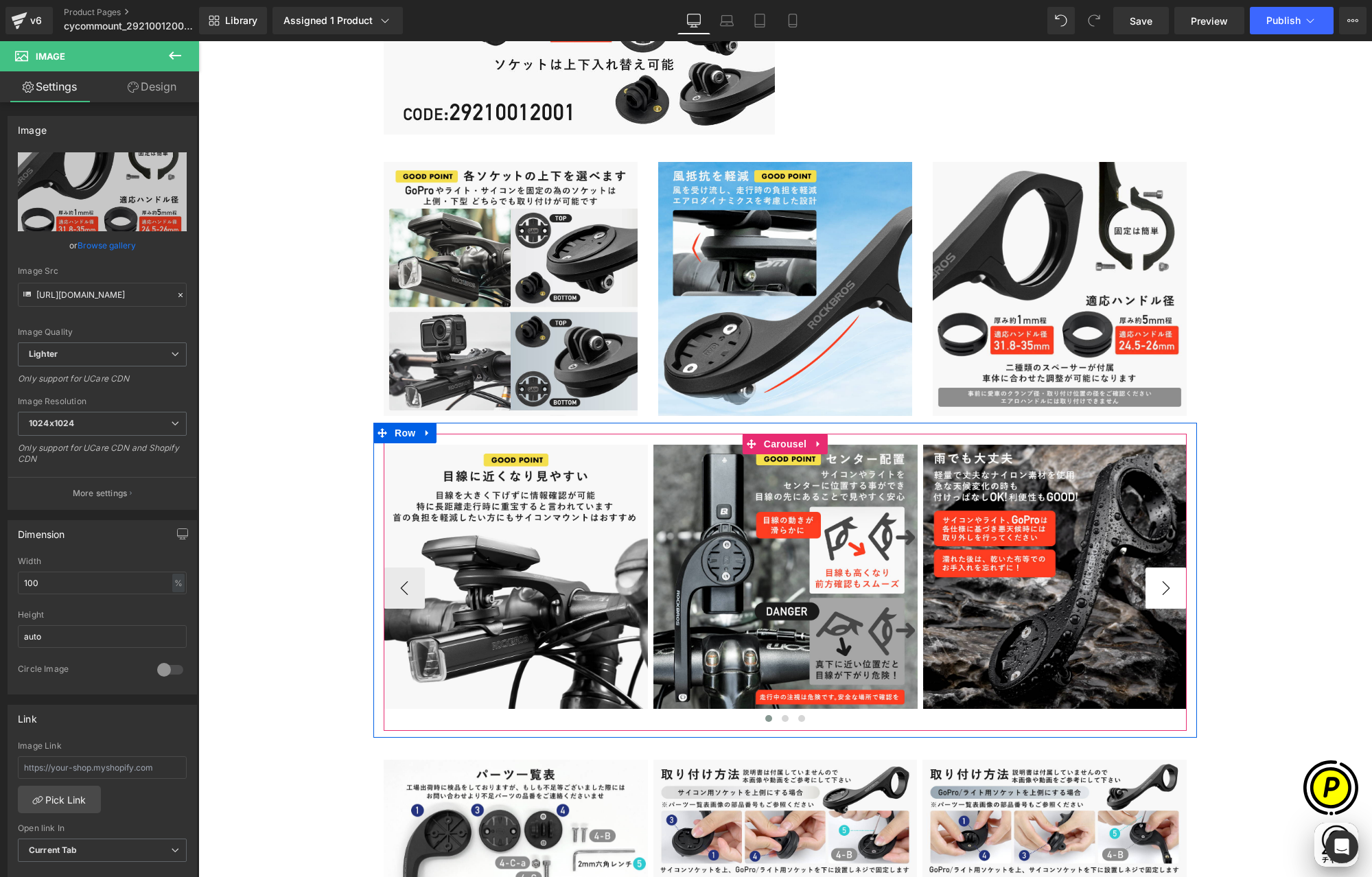
click at [1163, 592] on button "›" at bounding box center [1165, 587] width 41 height 41
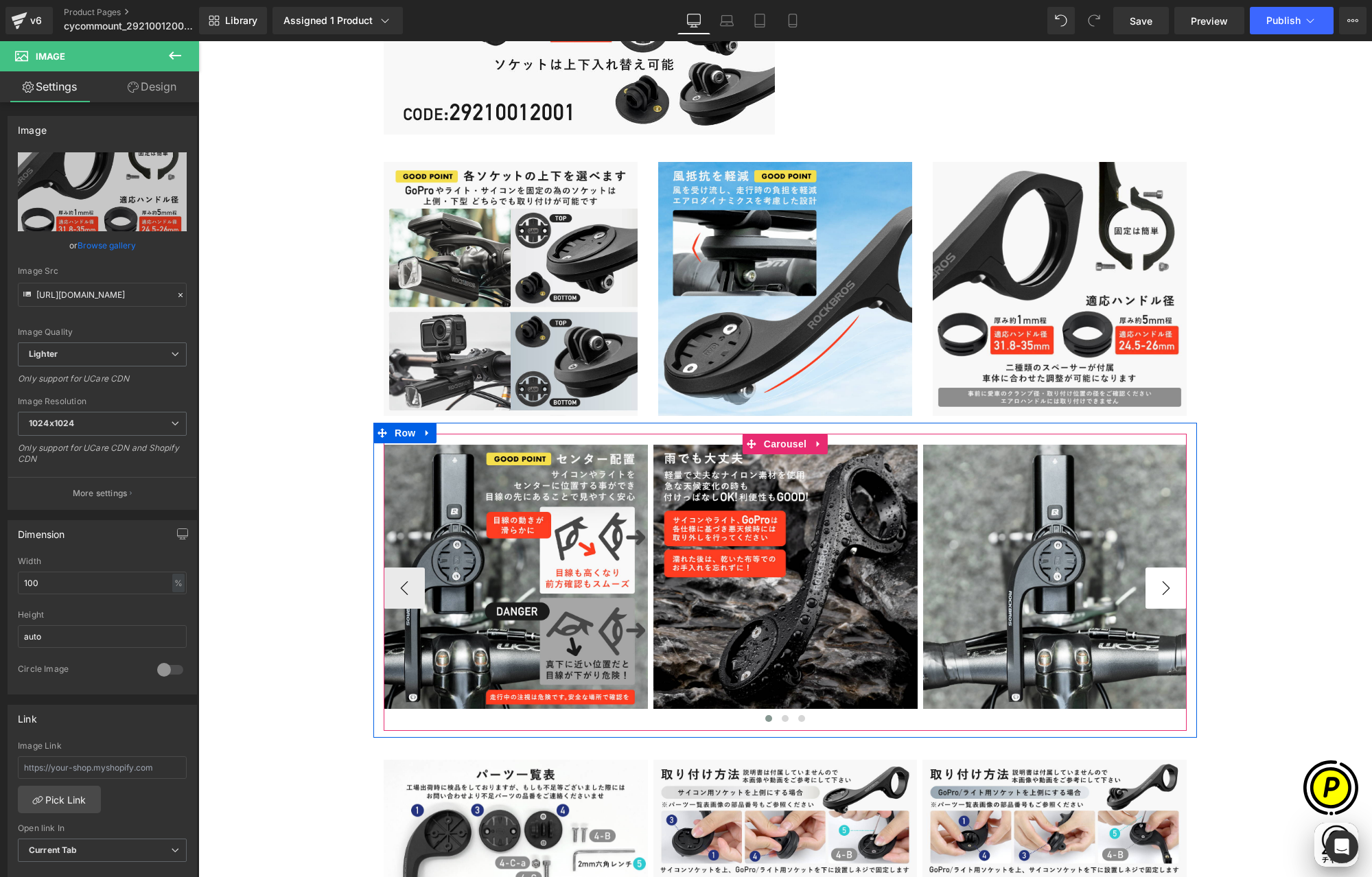
click at [1163, 592] on button "›" at bounding box center [1165, 587] width 41 height 41
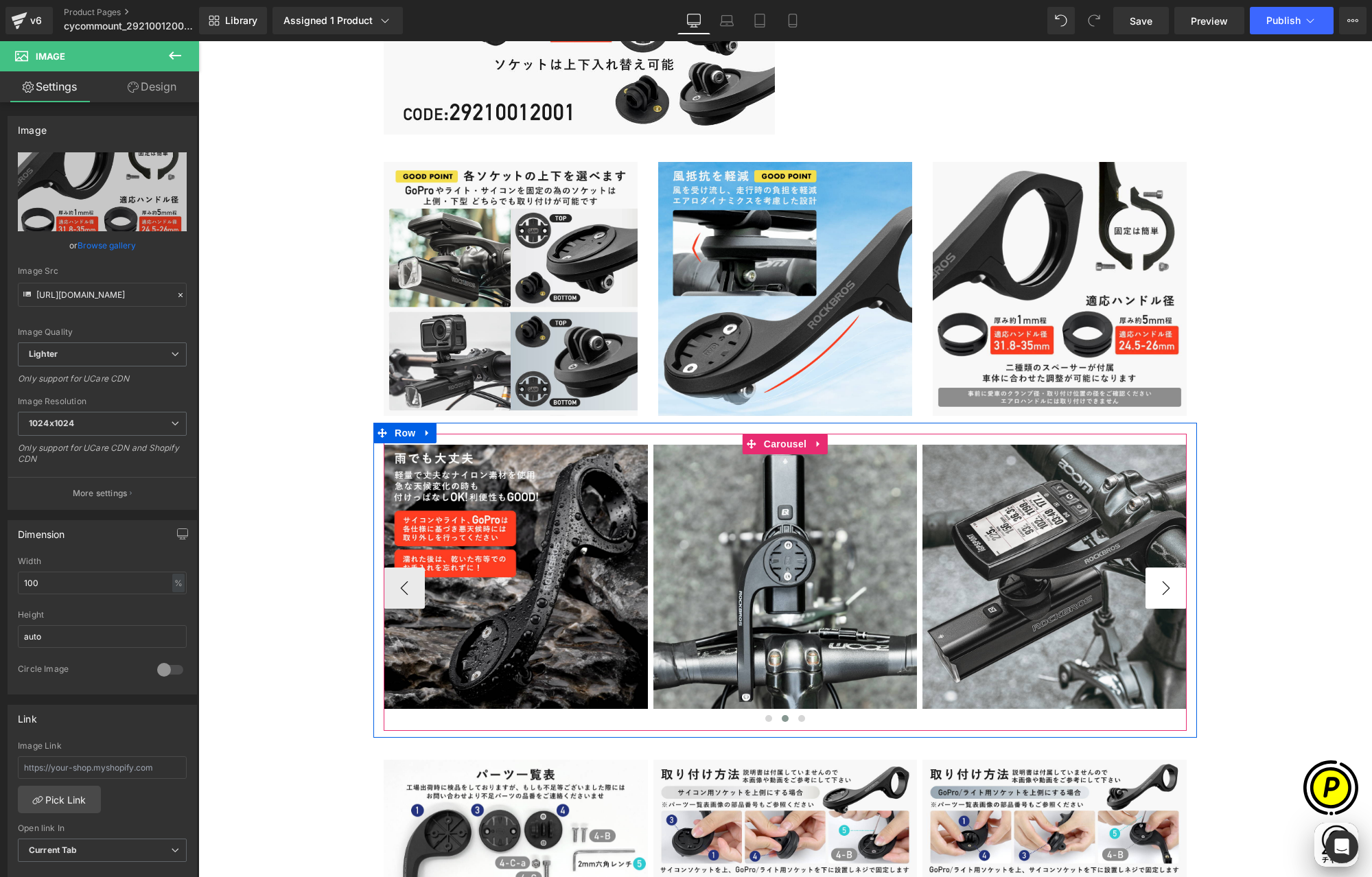
click at [1163, 592] on button "›" at bounding box center [1165, 587] width 41 height 41
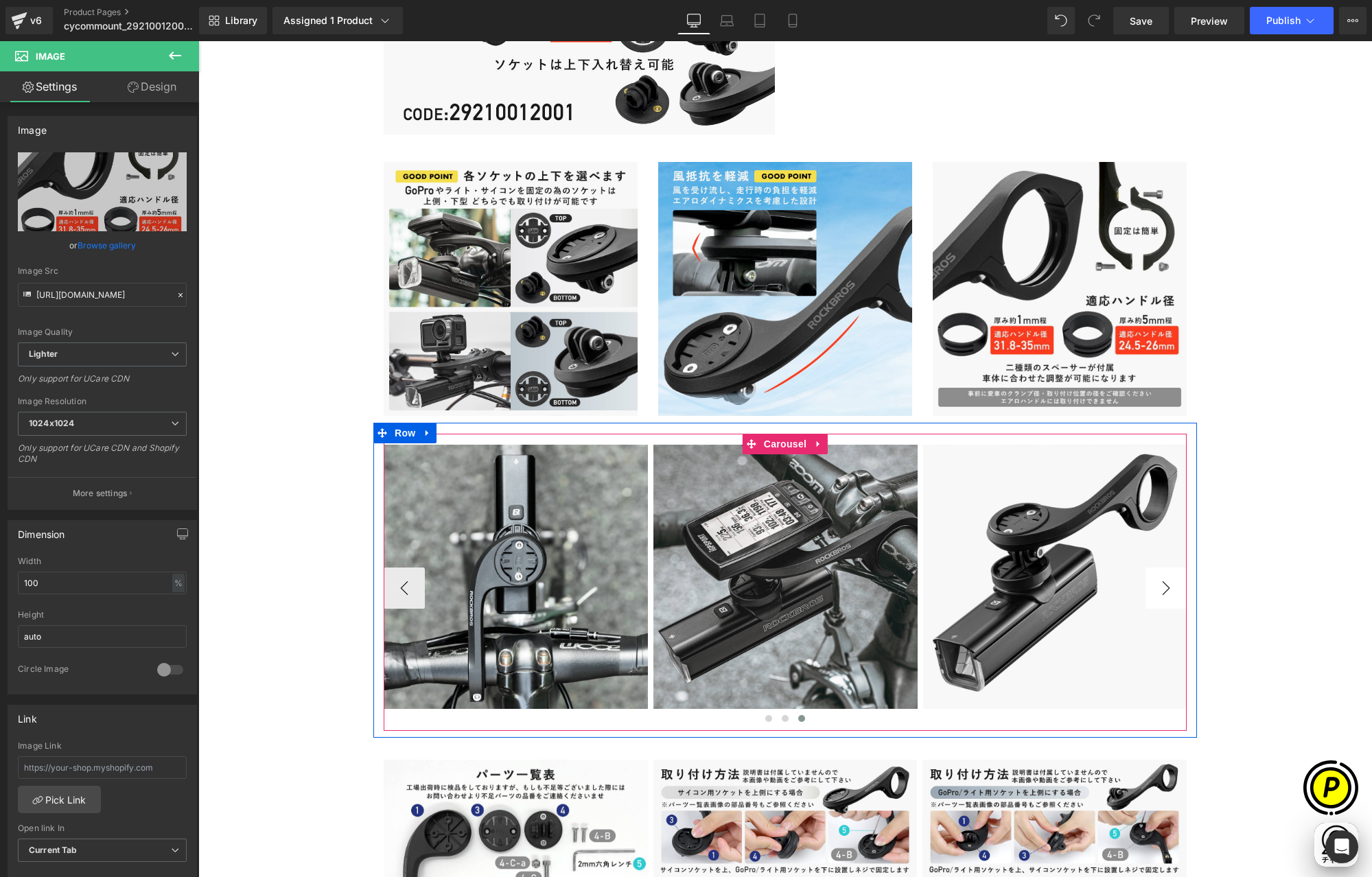
click at [1163, 592] on button "›" at bounding box center [1165, 587] width 41 height 41
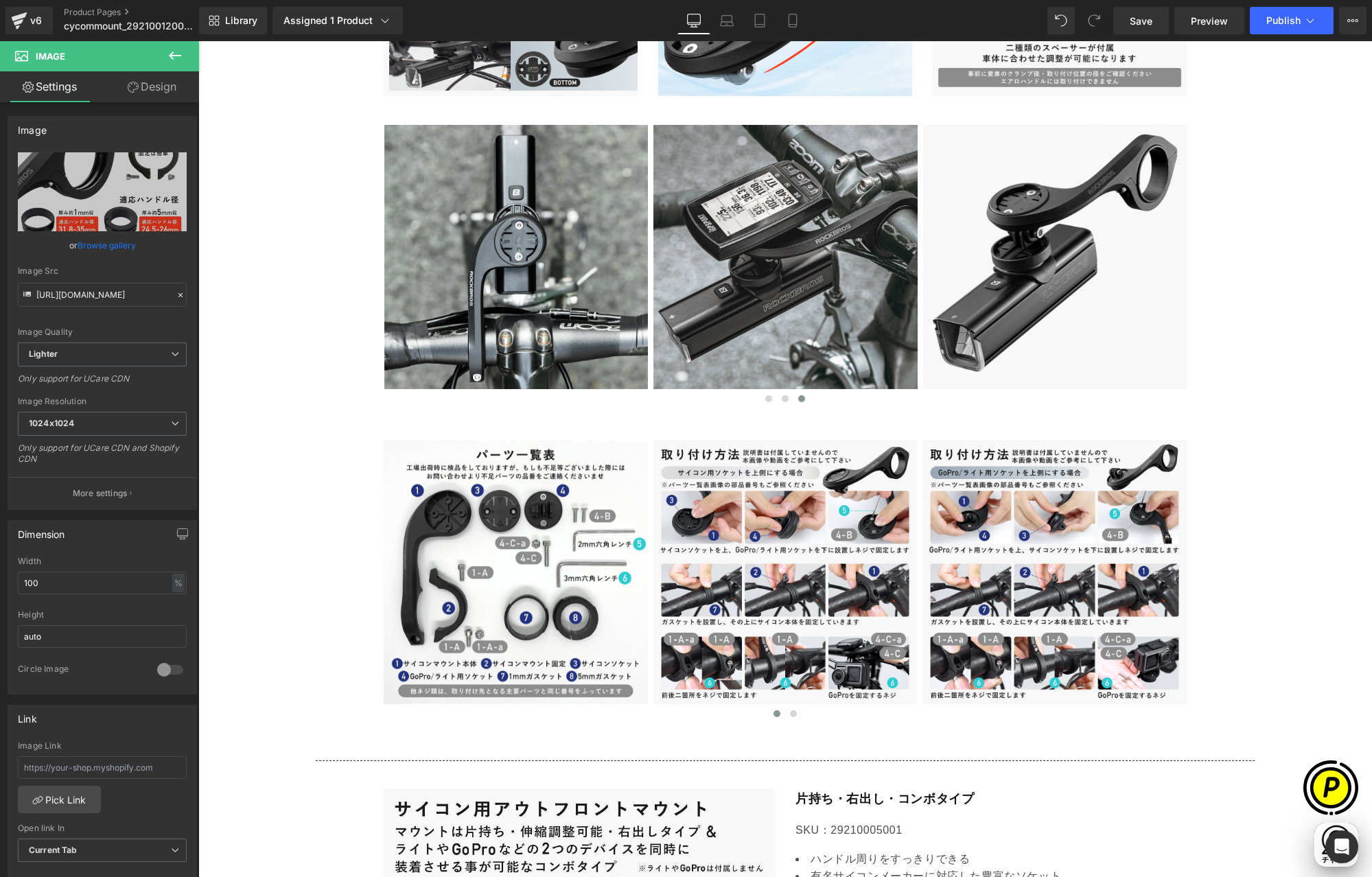
scroll to position [0, 535]
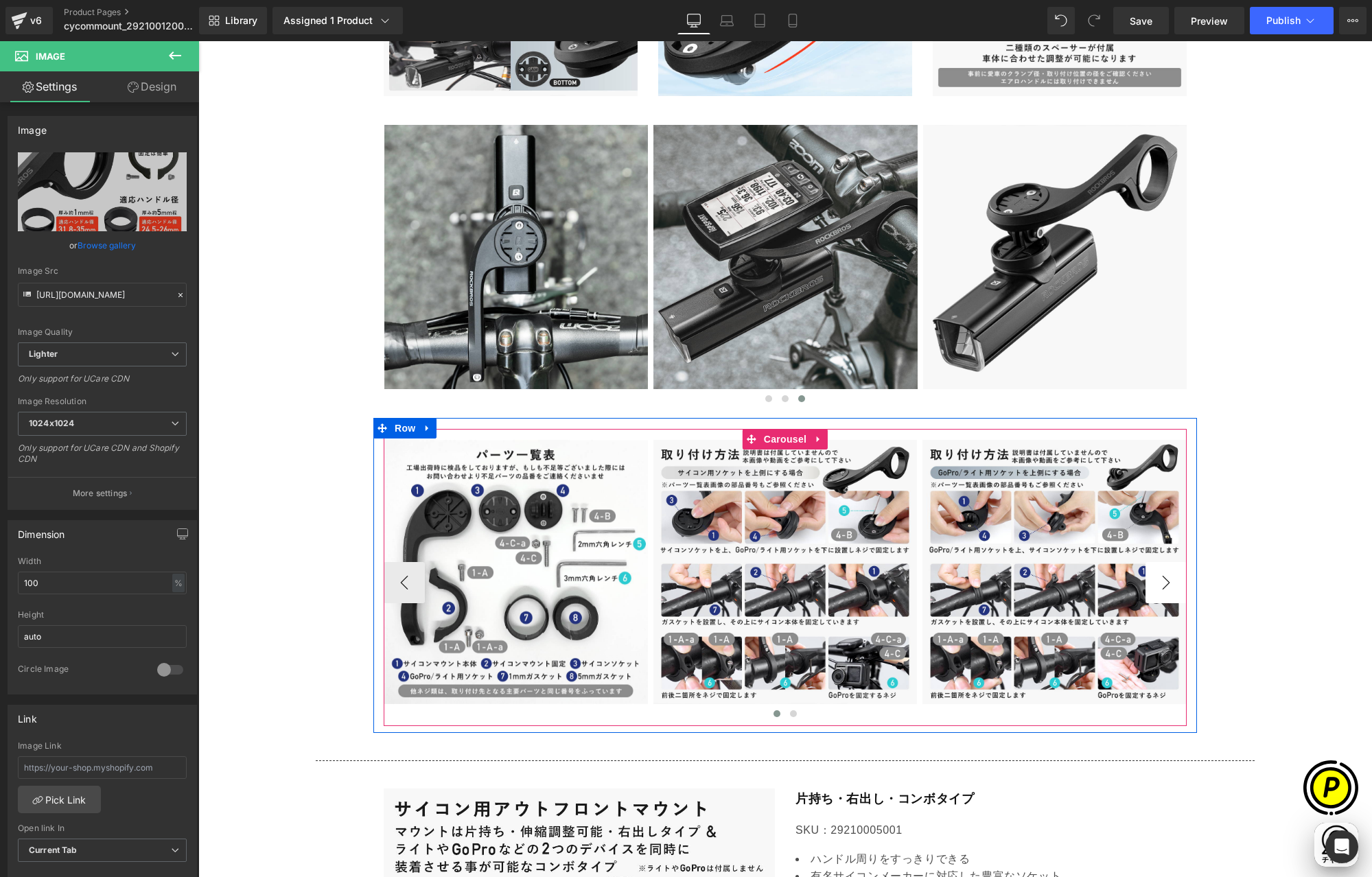
click at [1158, 575] on button "›" at bounding box center [1165, 582] width 41 height 41
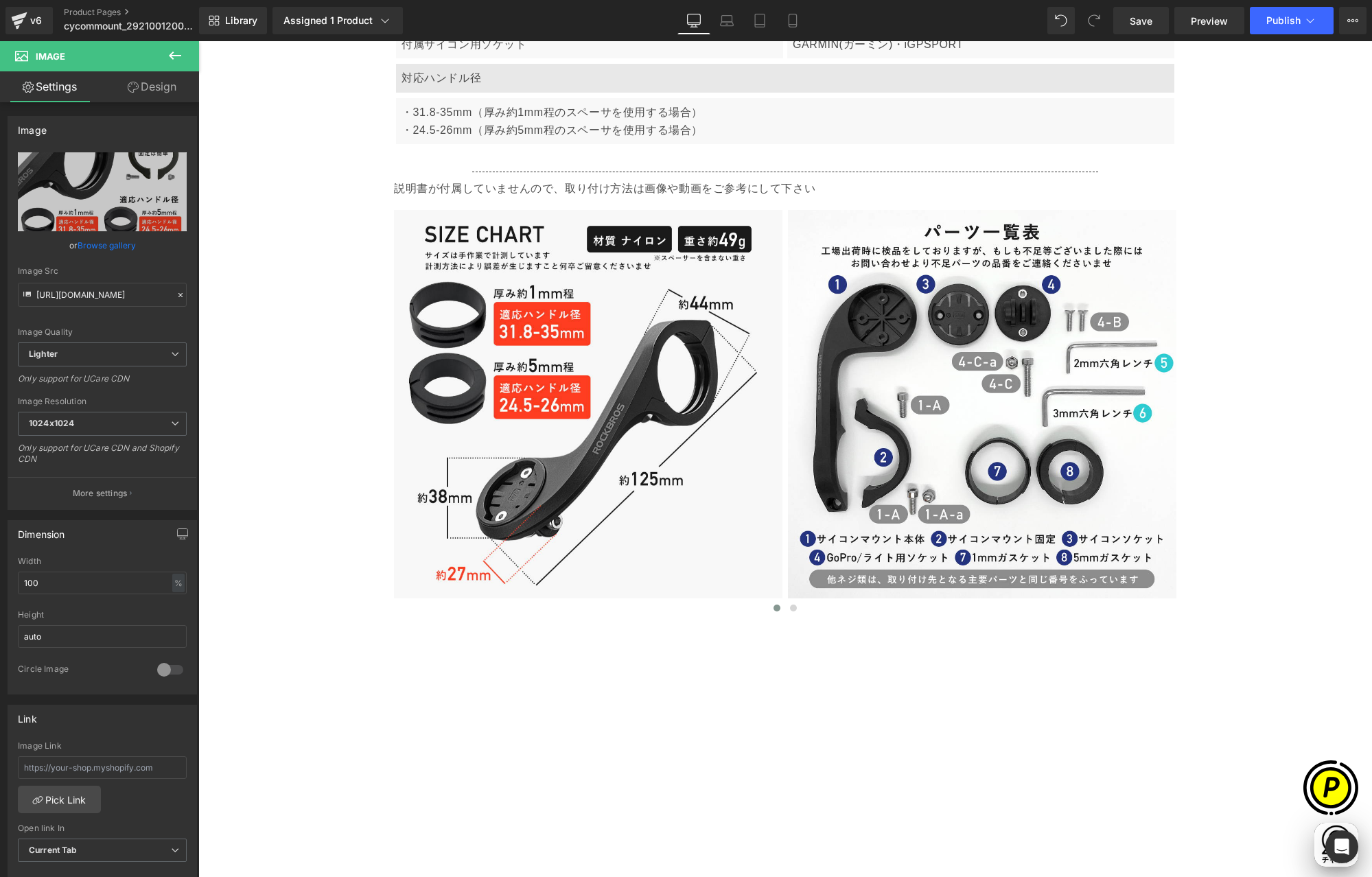
scroll to position [4634, 0]
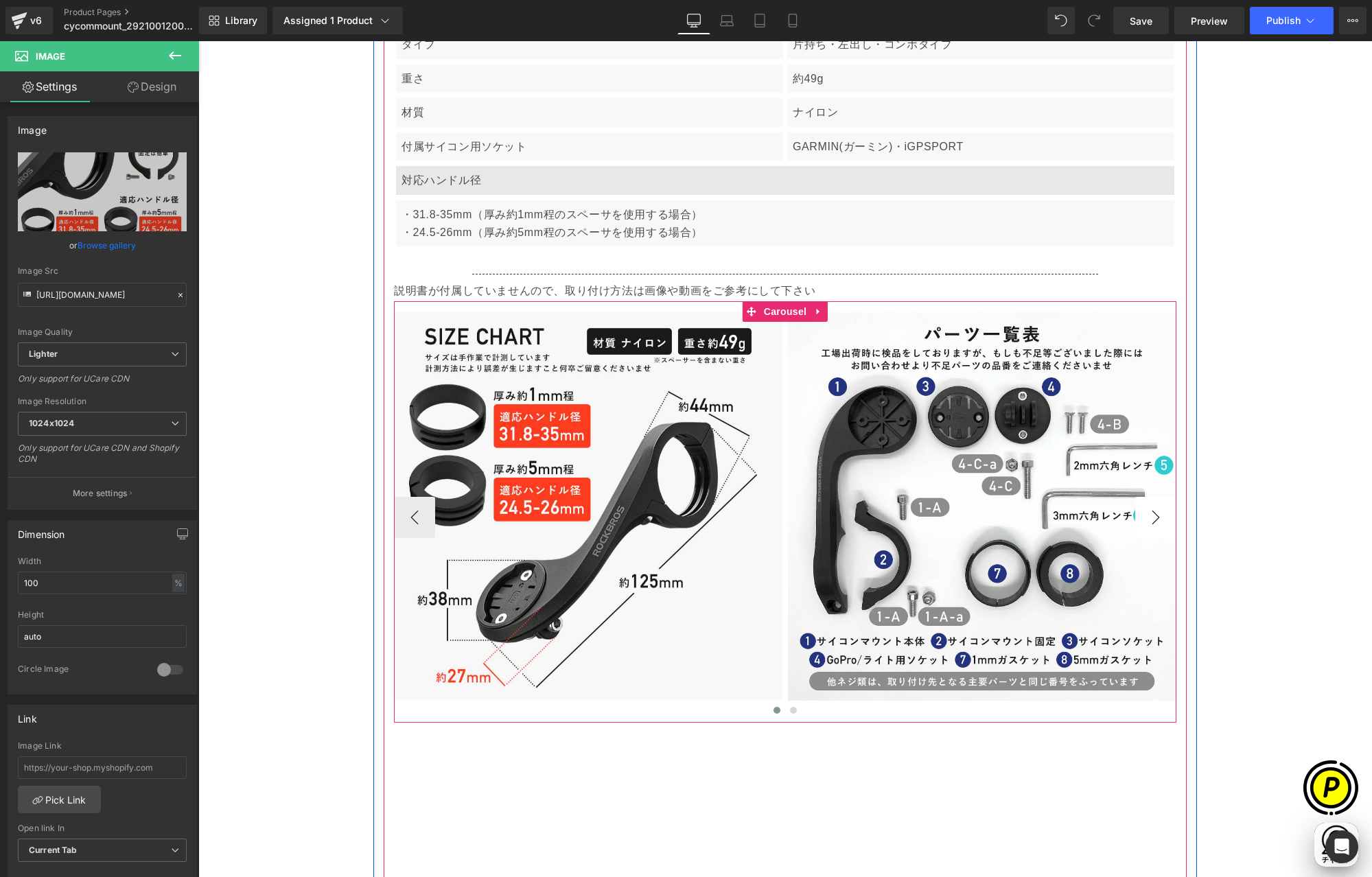
click at [1147, 519] on button "›" at bounding box center [1155, 516] width 41 height 41
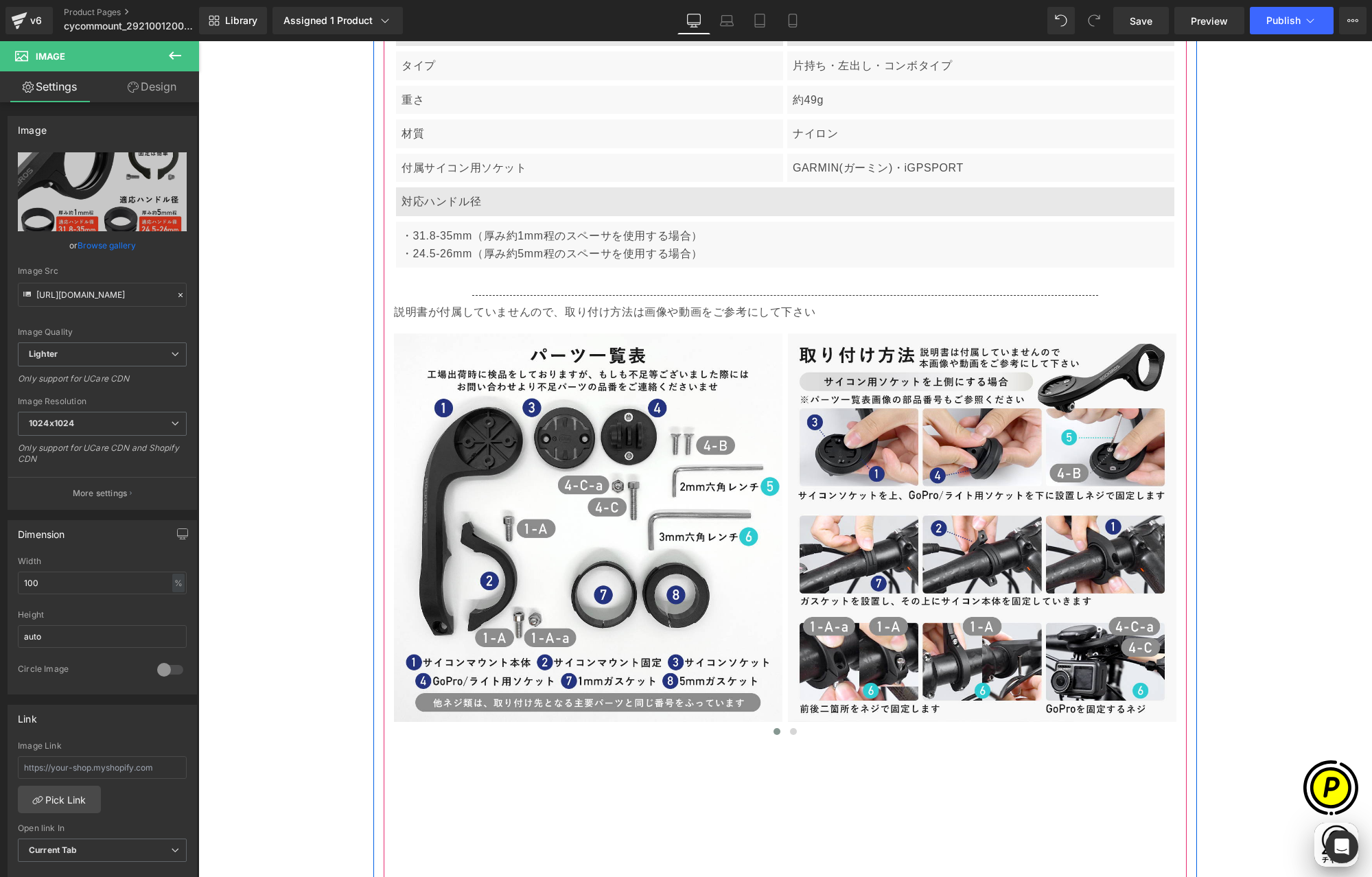
scroll to position [4613, 0]
click at [1146, 535] on button "›" at bounding box center [1155, 537] width 41 height 41
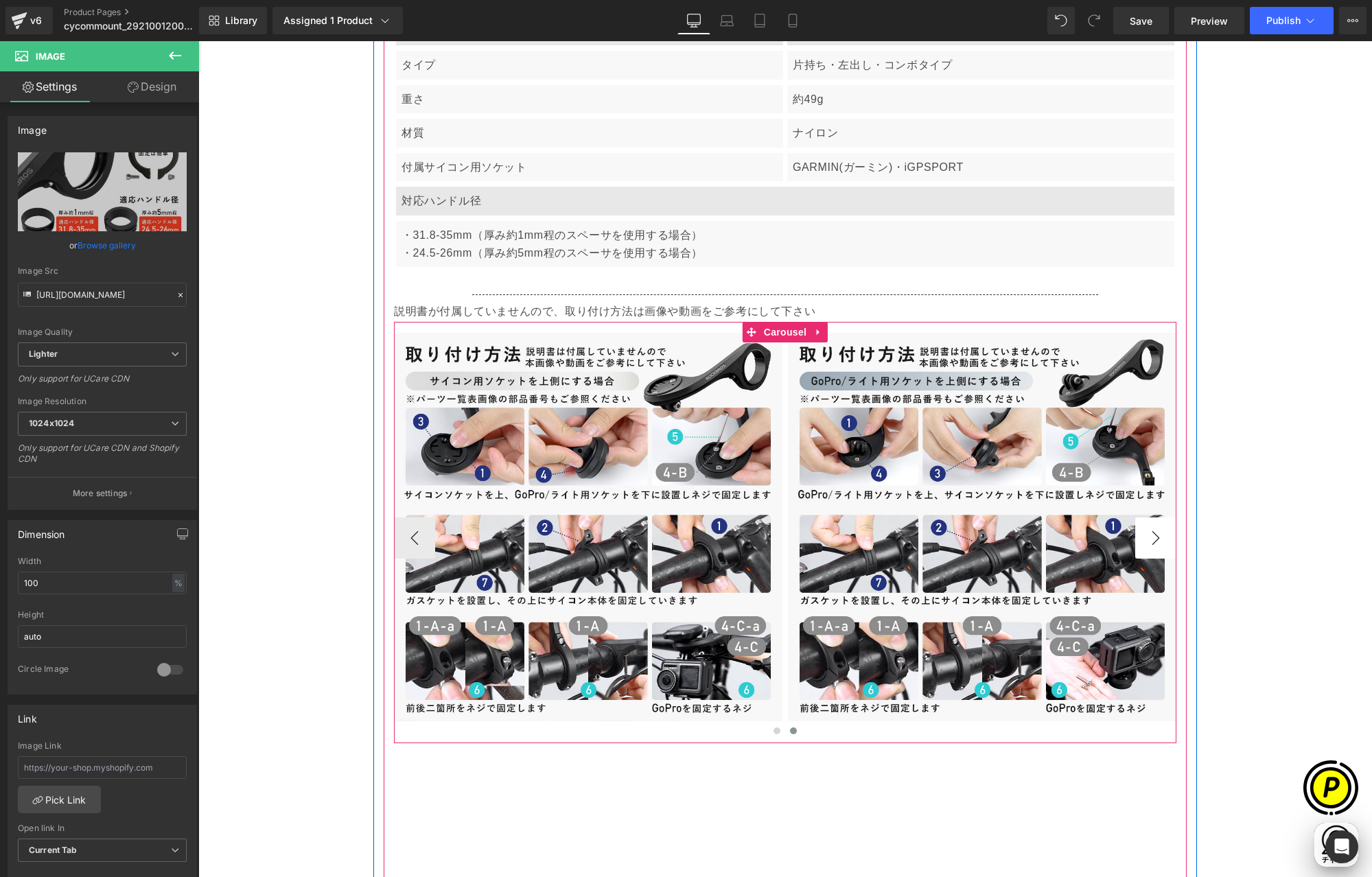
click at [1147, 535] on button "›" at bounding box center [1155, 537] width 41 height 41
click at [408, 534] on button "‹" at bounding box center [414, 537] width 41 height 41
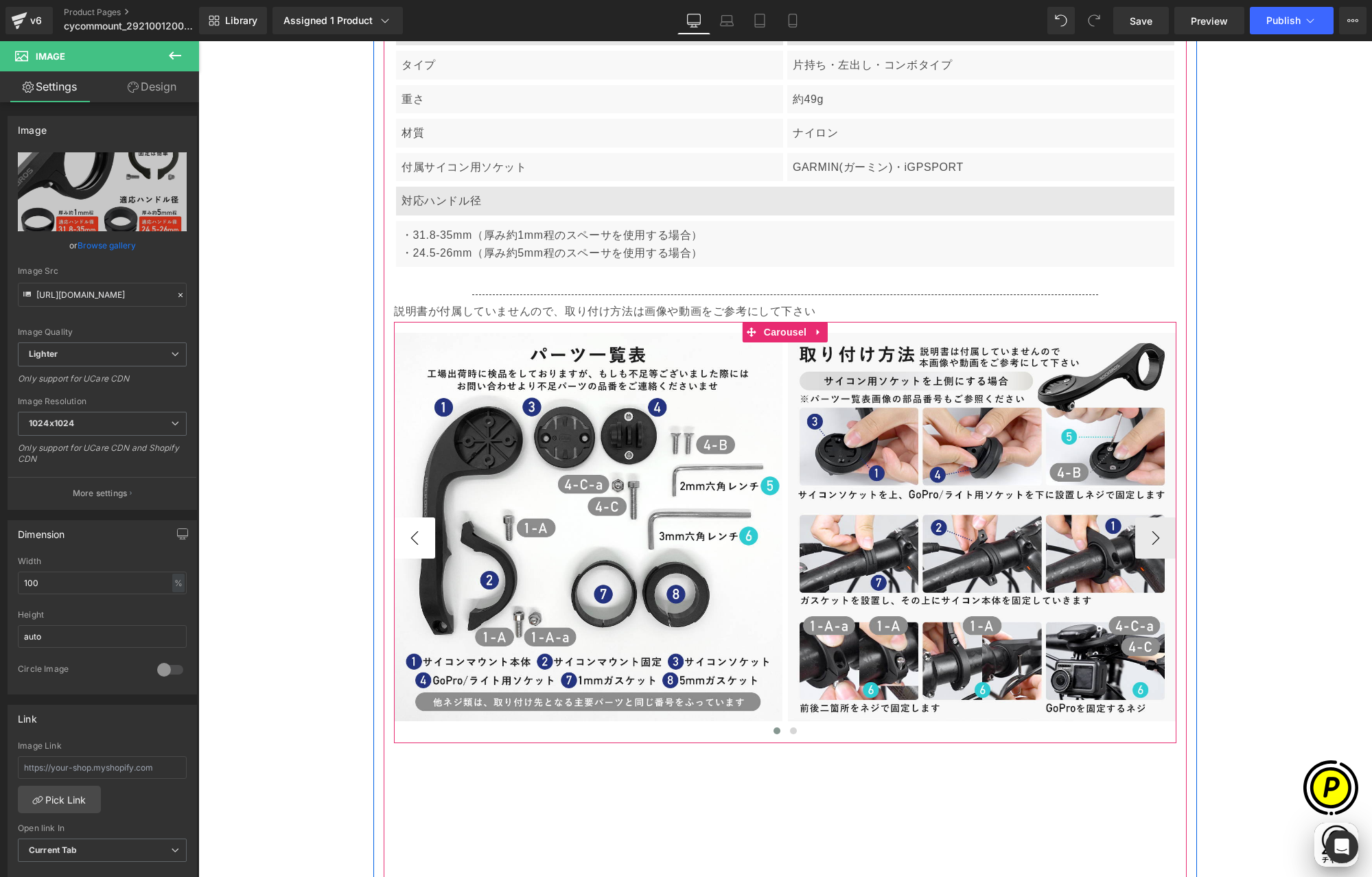
click at [408, 534] on button "‹" at bounding box center [414, 537] width 41 height 41
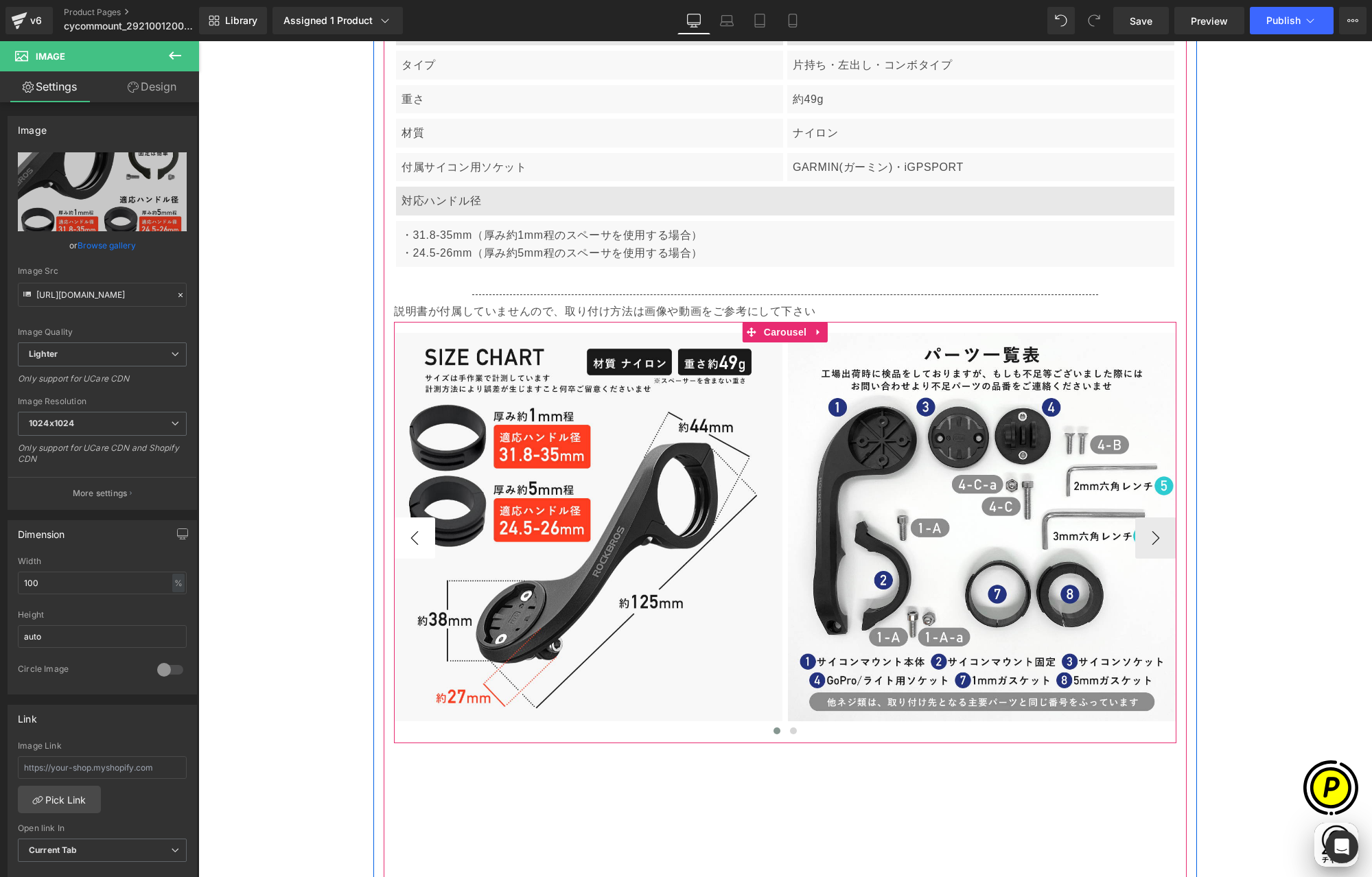
click at [408, 534] on button "‹" at bounding box center [414, 537] width 41 height 41
click at [1152, 536] on button "›" at bounding box center [1155, 537] width 41 height 41
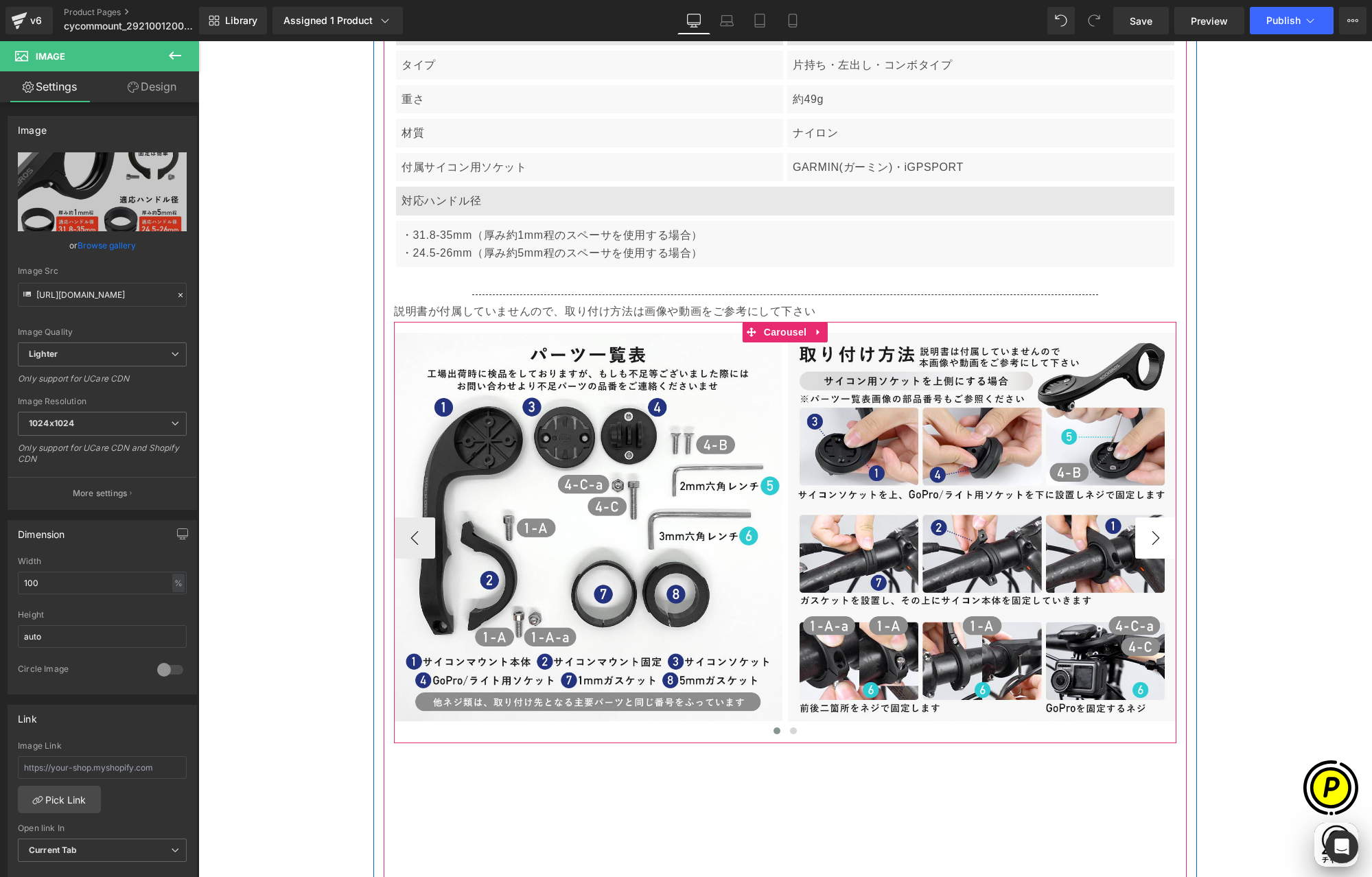
click at [1152, 536] on button "›" at bounding box center [1155, 537] width 41 height 41
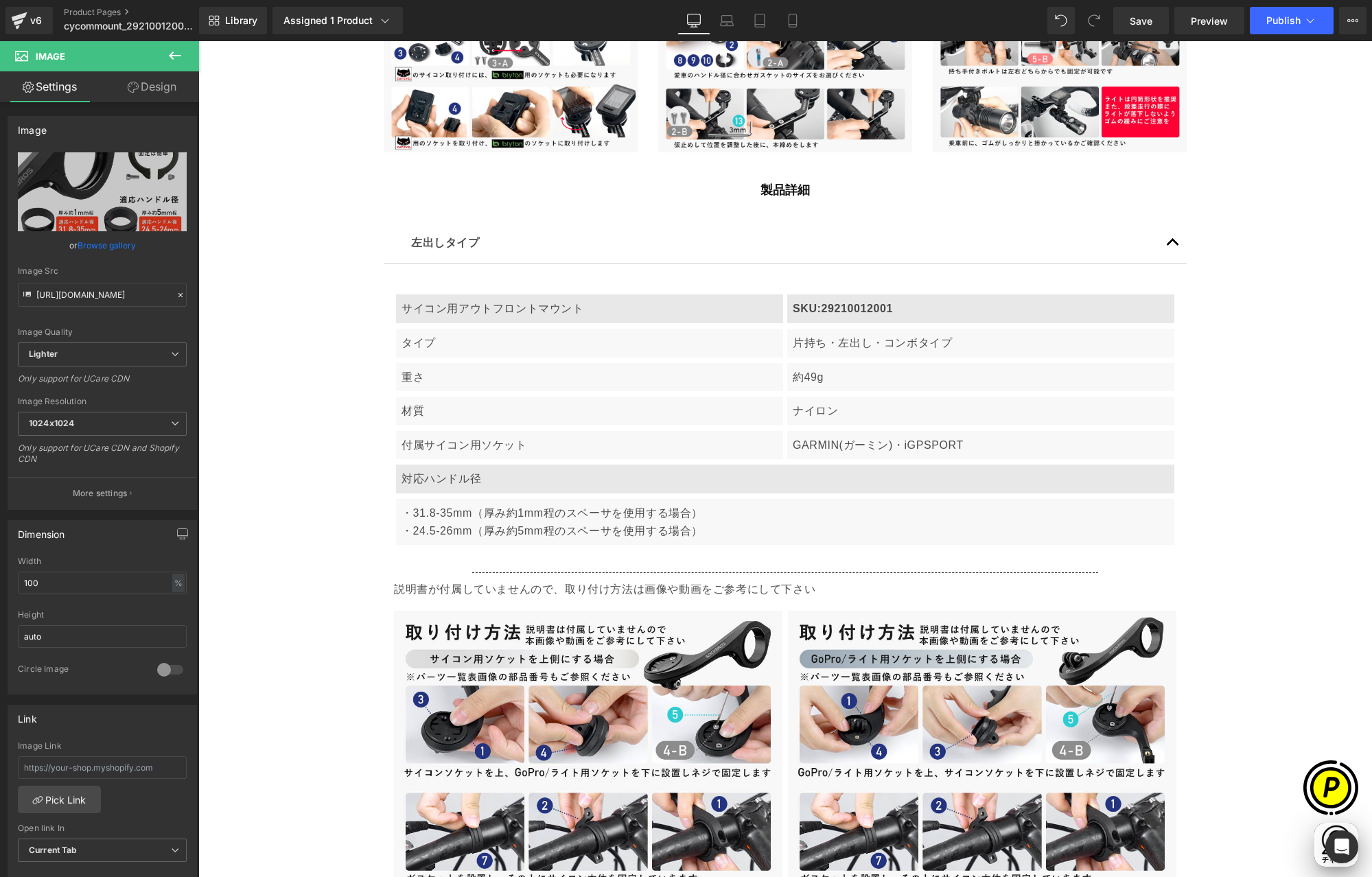
scroll to position [4321, 0]
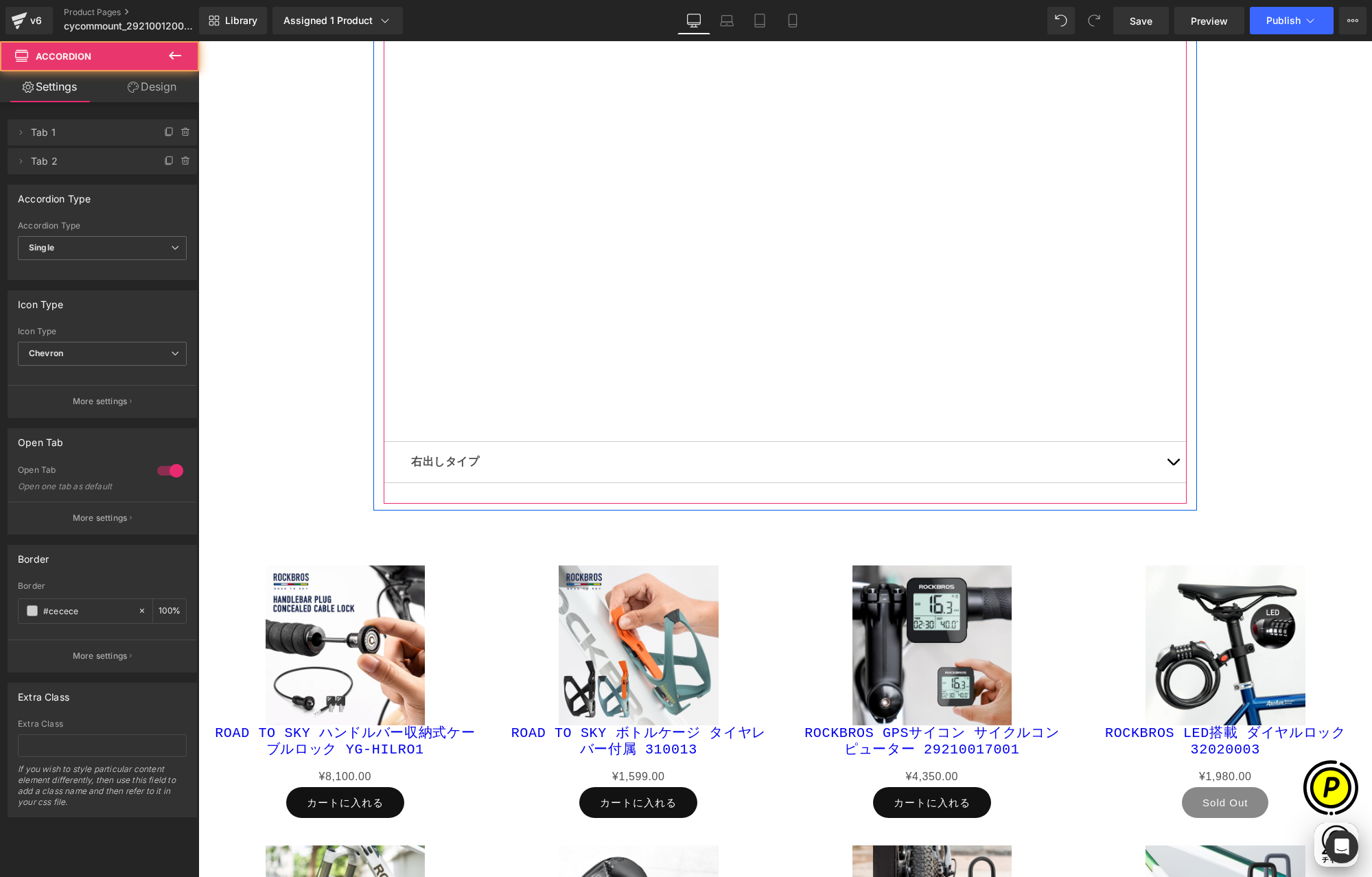
click at [1171, 467] on button "button" at bounding box center [1173, 461] width 28 height 41
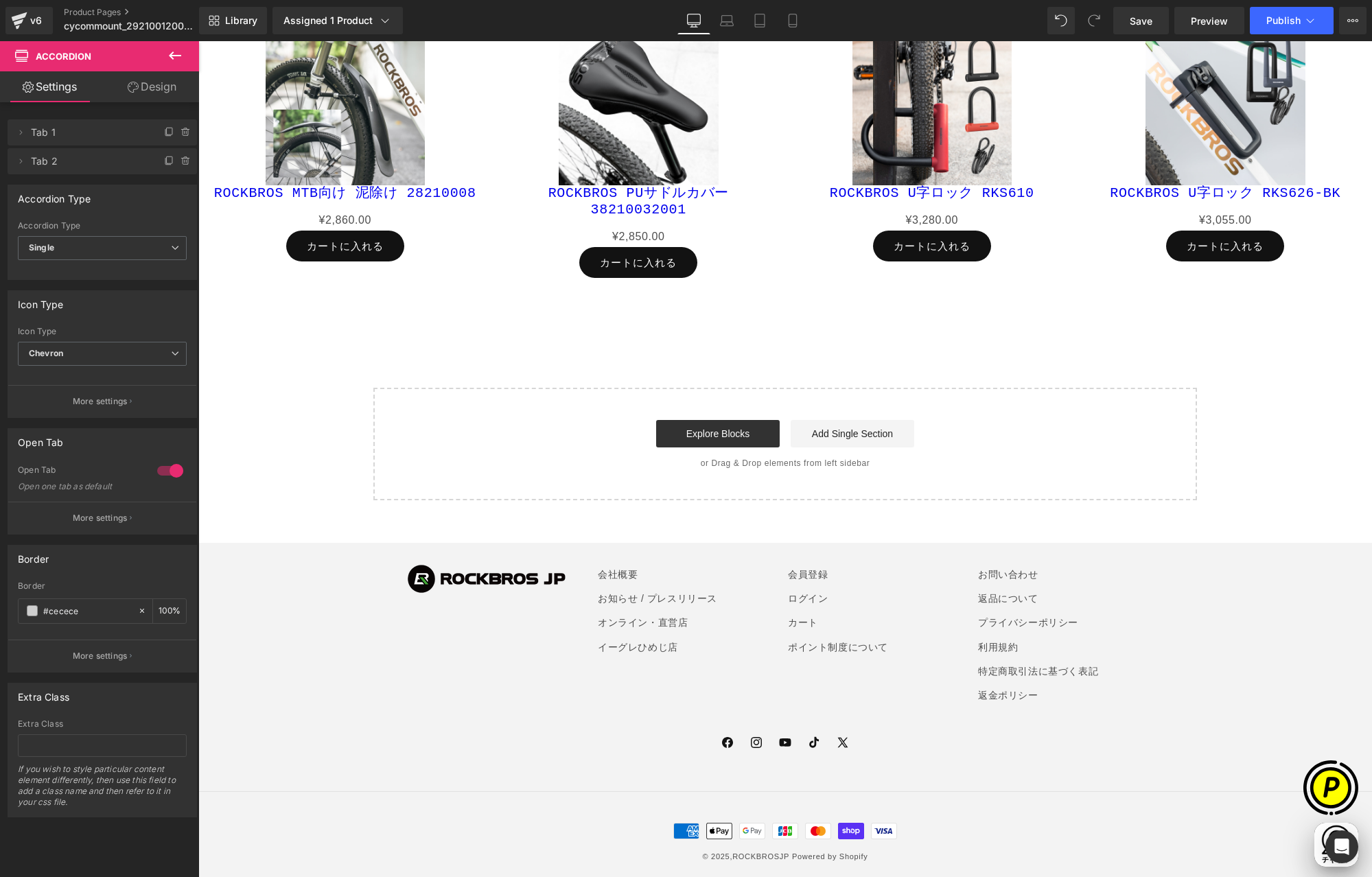
scroll to position [6182, 0]
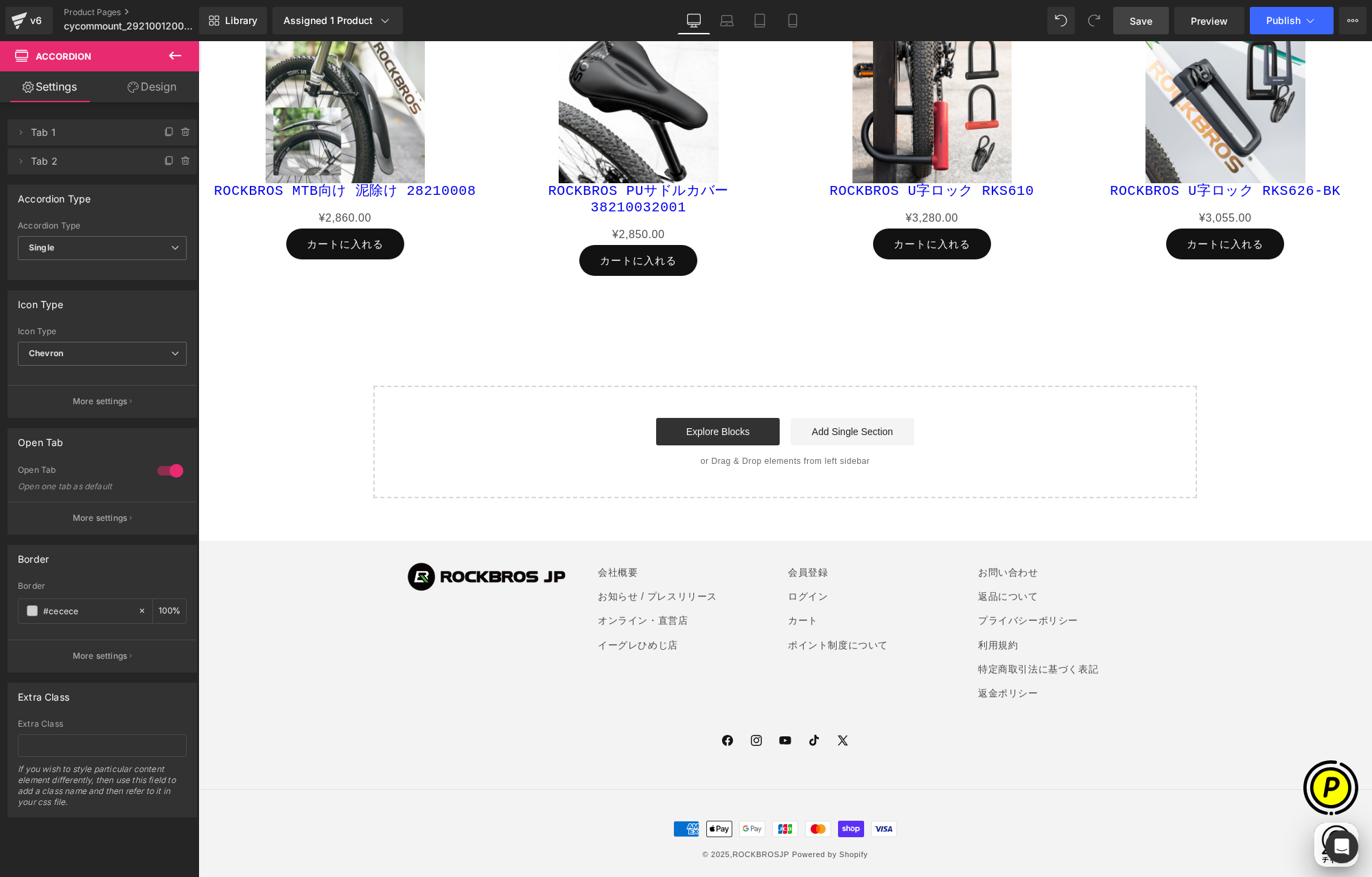
click at [1143, 19] on span "Save" at bounding box center [1141, 21] width 23 height 15
click at [1301, 22] on button "Publish" at bounding box center [1291, 21] width 83 height 28
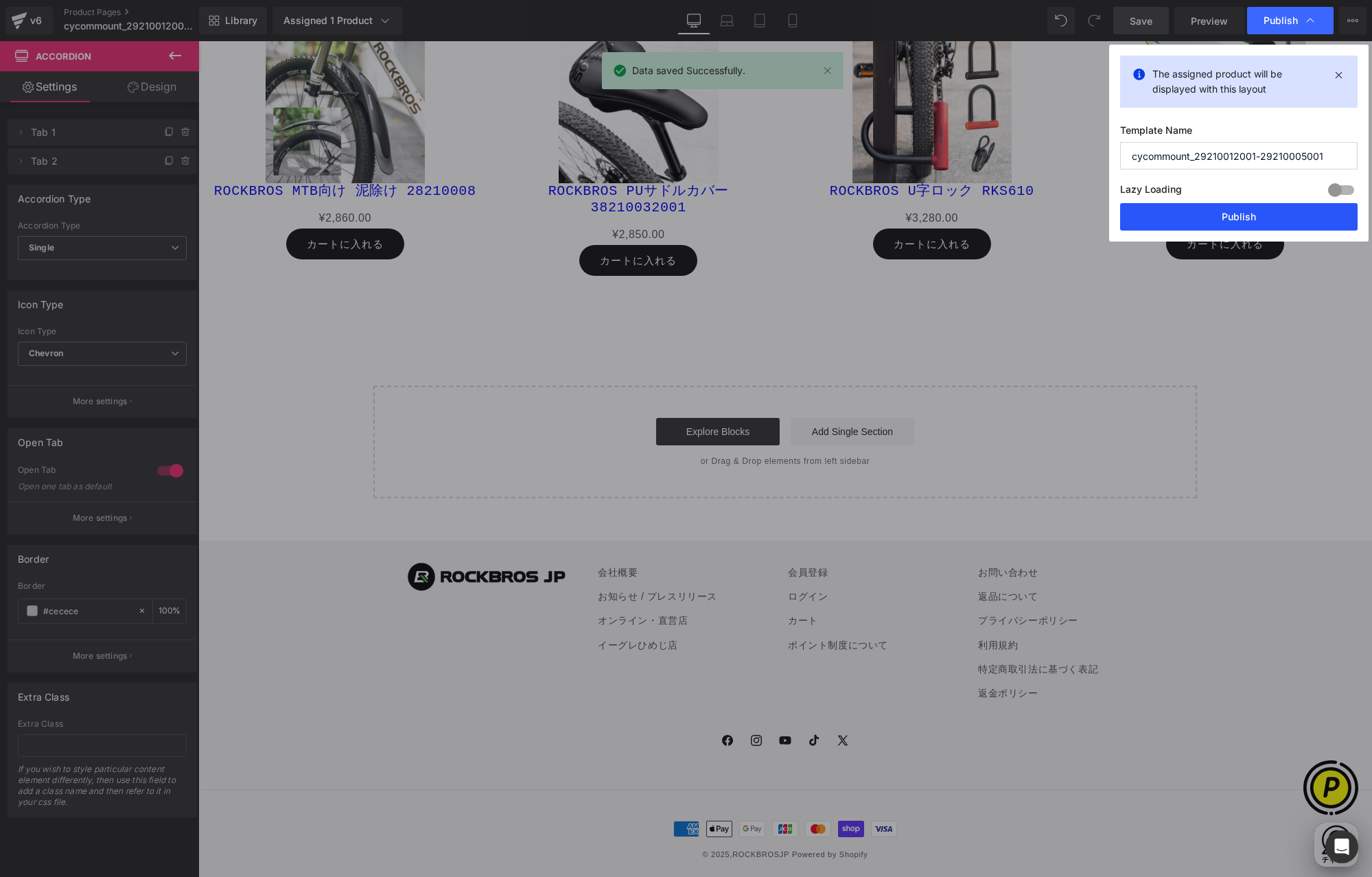
click at [1251, 217] on button "Publish" at bounding box center [1238, 217] width 238 height 28
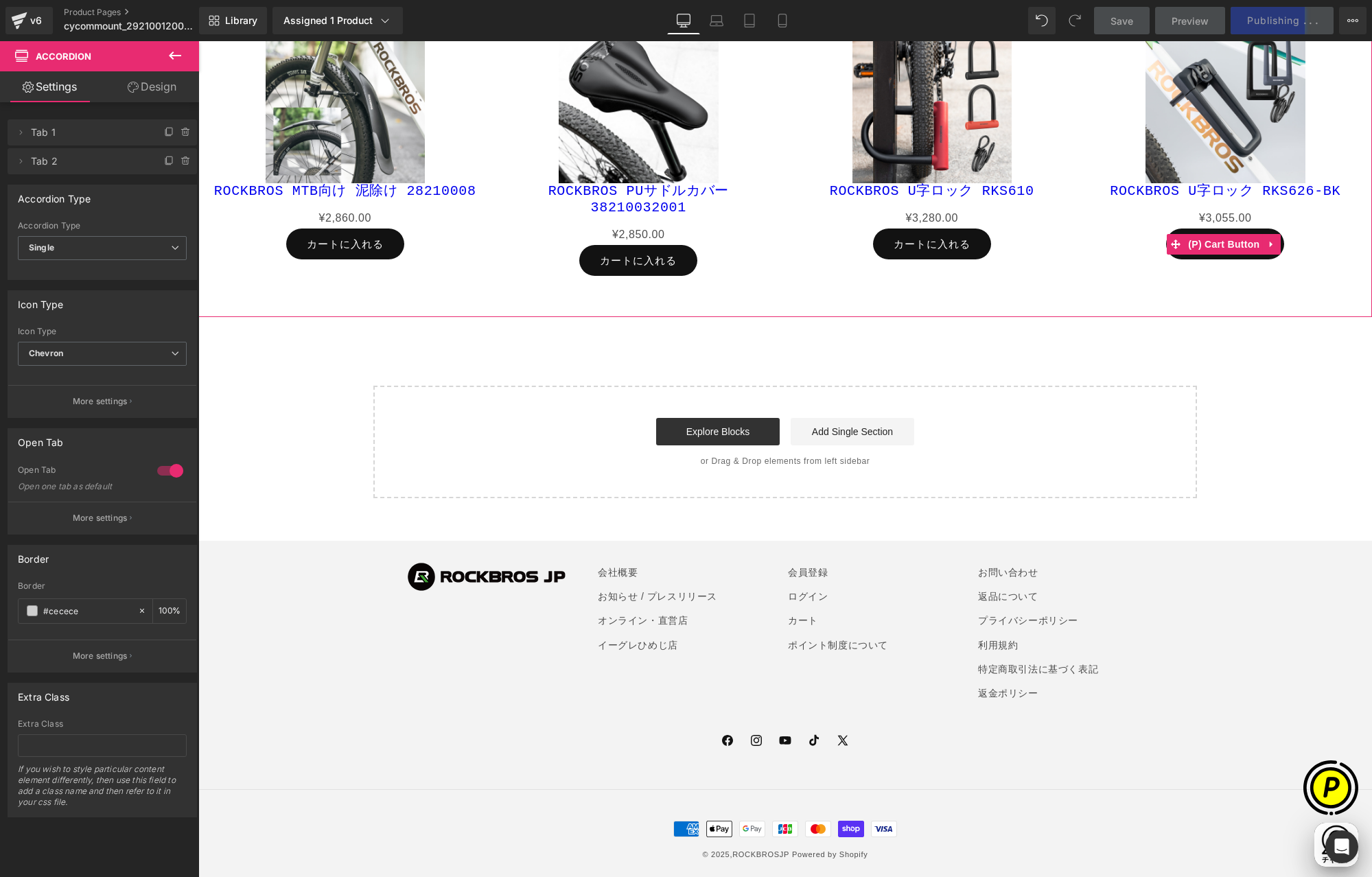
scroll to position [0, 0]
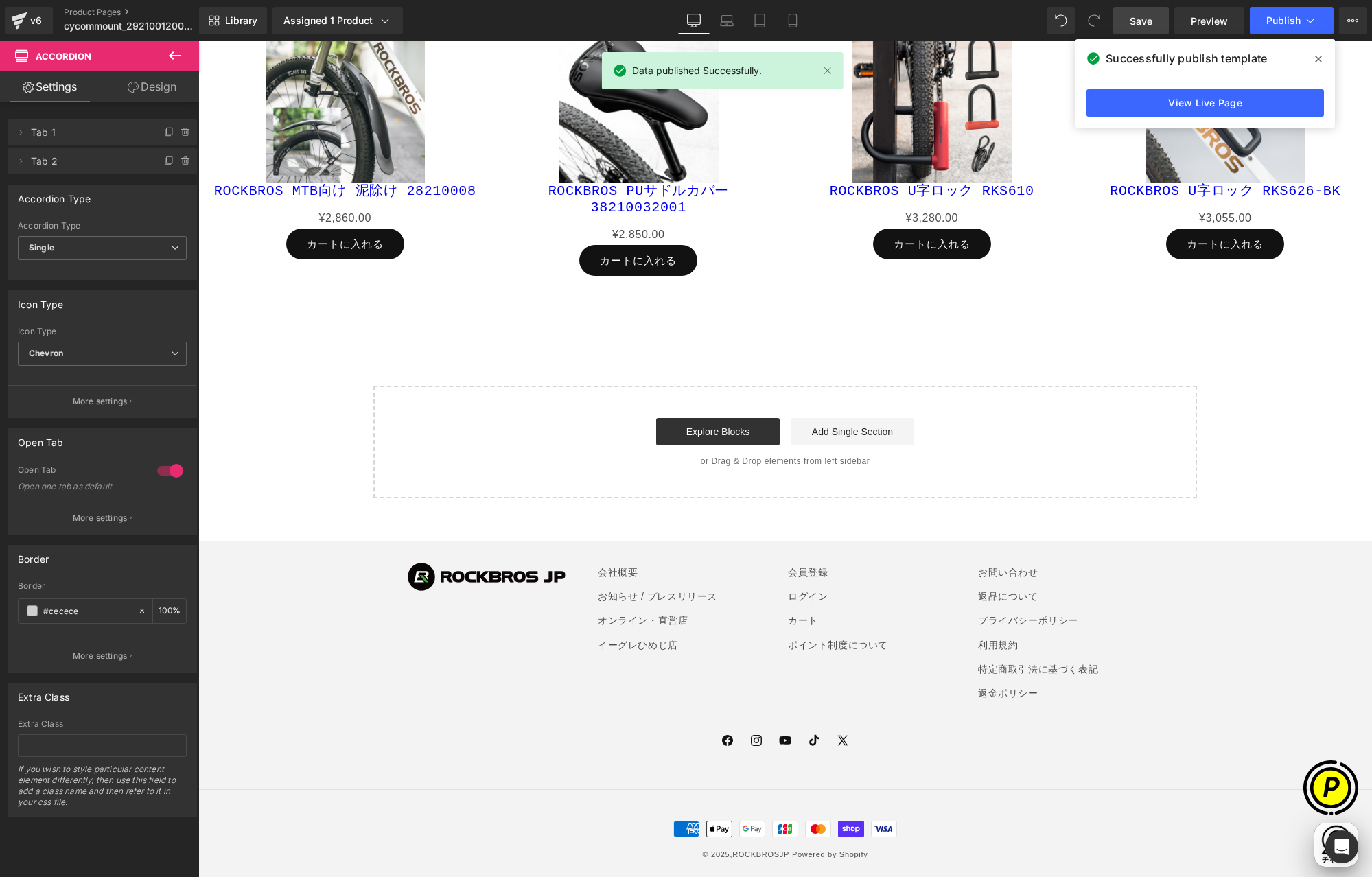
drag, startPoint x: 1316, startPoint y: 62, endPoint x: 1116, endPoint y: 19, distance: 204.6
click at [1316, 62] on icon at bounding box center [1318, 59] width 7 height 11
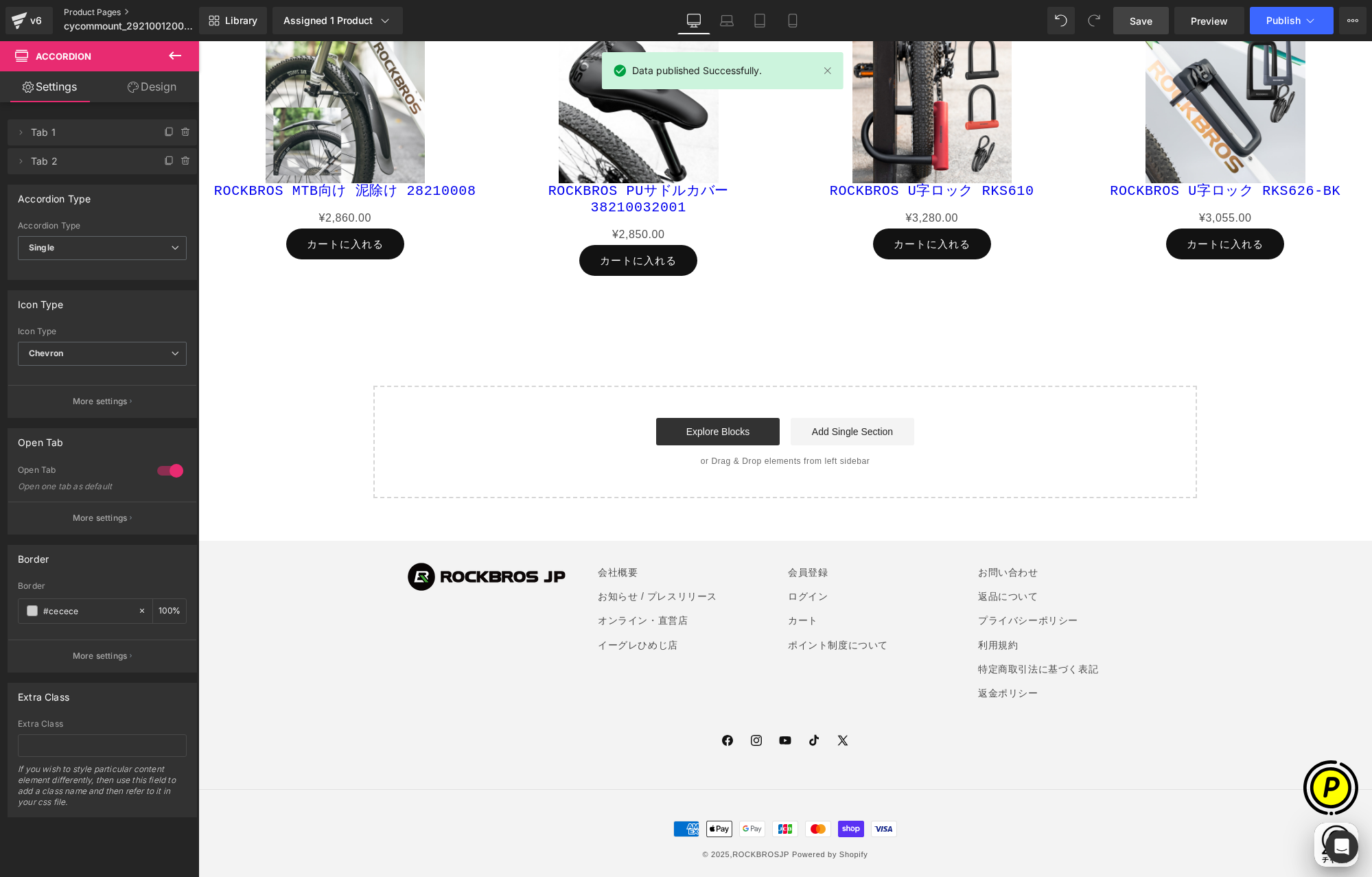
click at [106, 13] on link "Product Pages" at bounding box center [143, 12] width 158 height 11
